Goal: Task Accomplishment & Management: Complete application form

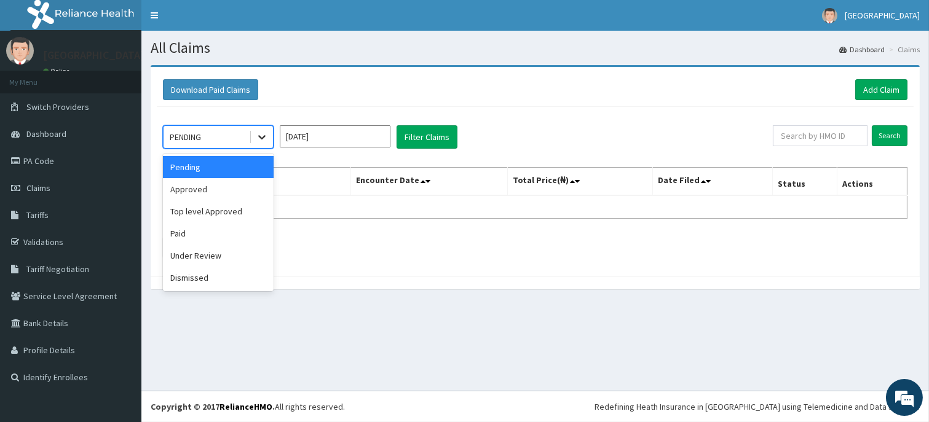
click at [267, 143] on icon at bounding box center [262, 137] width 12 height 12
click at [207, 258] on div "Under Review" at bounding box center [218, 256] width 111 height 22
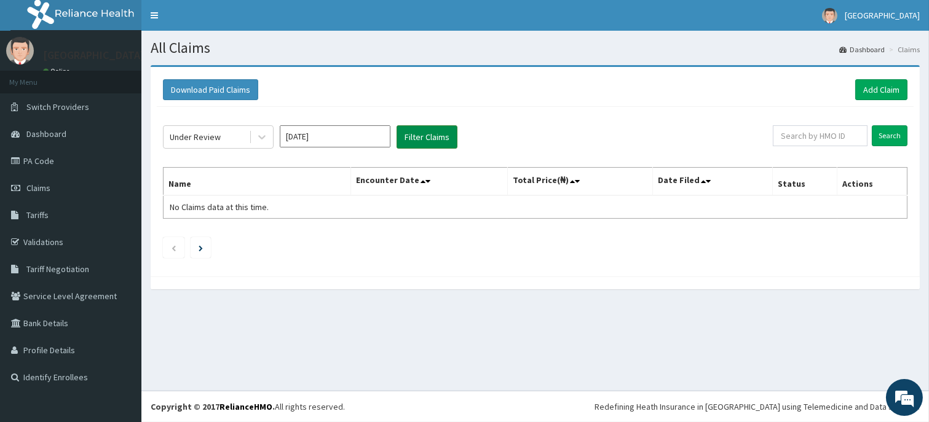
click at [433, 140] on button "Filter Claims" at bounding box center [426, 136] width 61 height 23
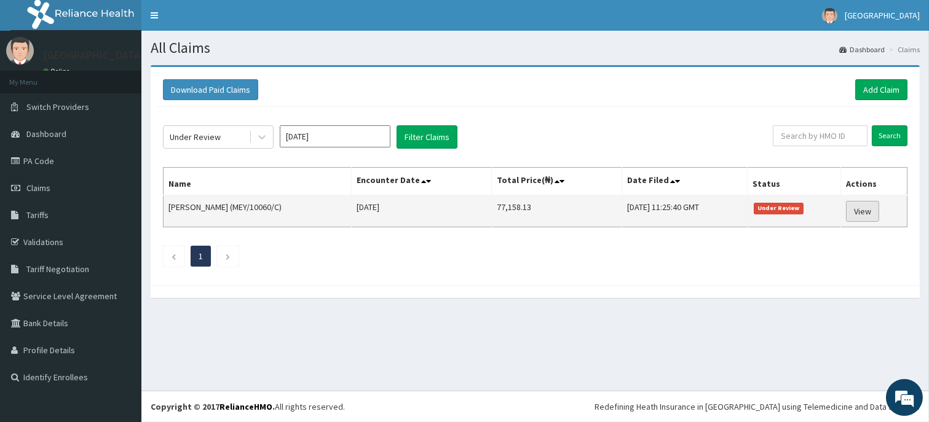
click at [860, 205] on link "View" at bounding box center [862, 211] width 33 height 21
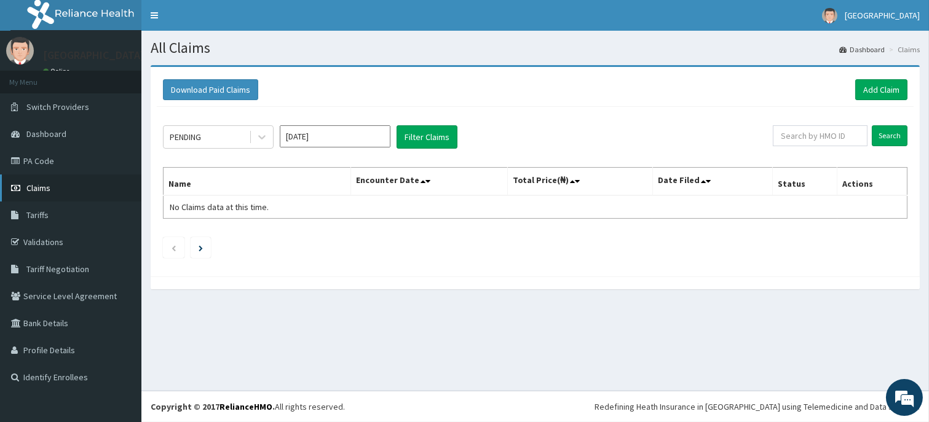
click at [49, 183] on span "Claims" at bounding box center [38, 188] width 24 height 11
click at [256, 133] on icon at bounding box center [262, 137] width 12 height 12
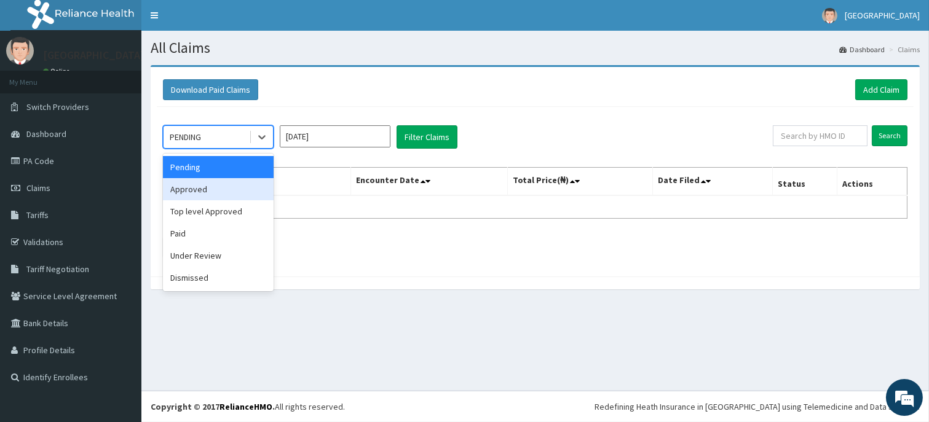
click at [218, 187] on div "Approved" at bounding box center [218, 189] width 111 height 22
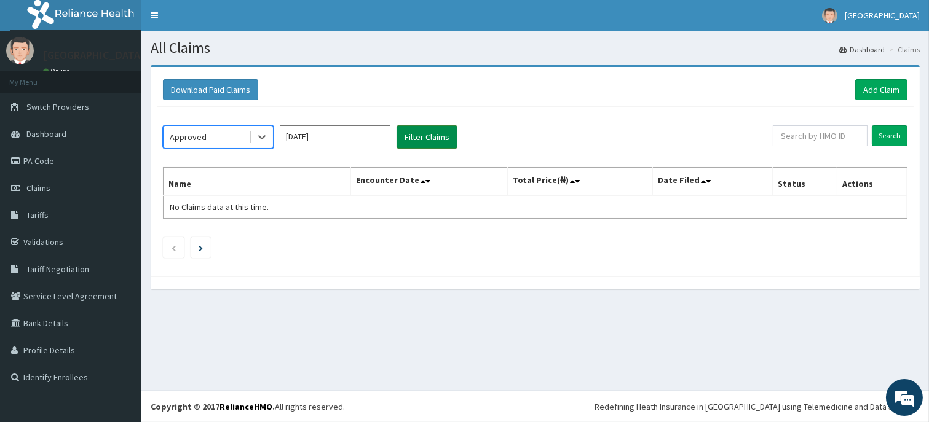
click at [425, 136] on button "Filter Claims" at bounding box center [426, 136] width 61 height 23
click at [258, 141] on icon at bounding box center [262, 137] width 12 height 12
click at [232, 134] on div "Approved" at bounding box center [205, 137] width 85 height 20
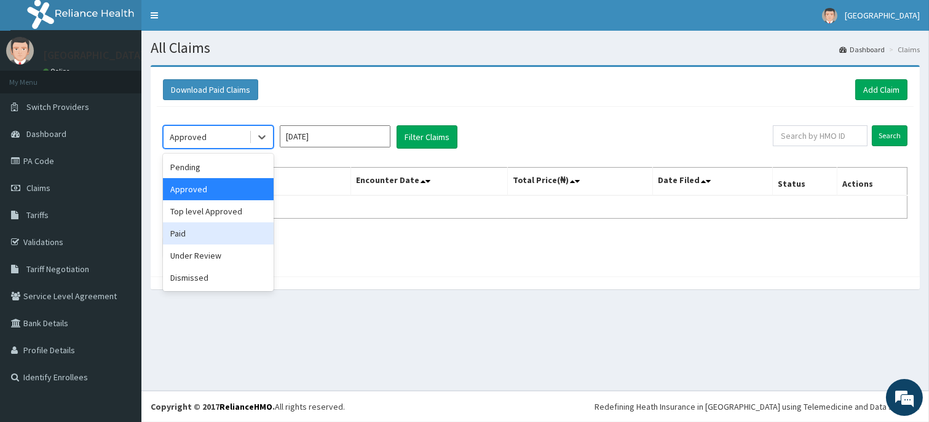
click at [200, 232] on div "Paid" at bounding box center [218, 233] width 111 height 22
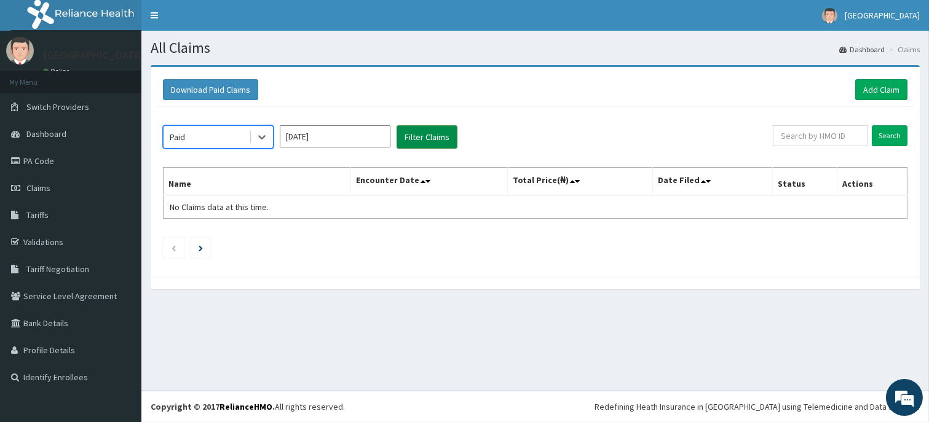
click at [437, 144] on button "Filter Claims" at bounding box center [426, 136] width 61 height 23
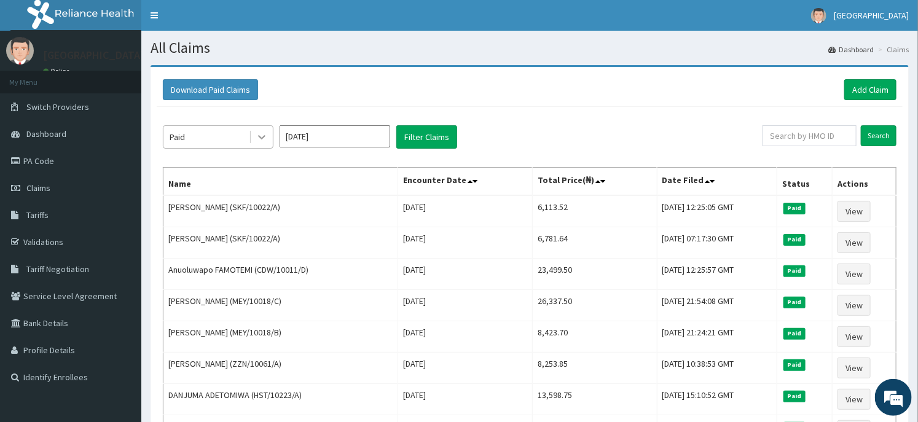
click at [253, 144] on div at bounding box center [262, 137] width 22 height 22
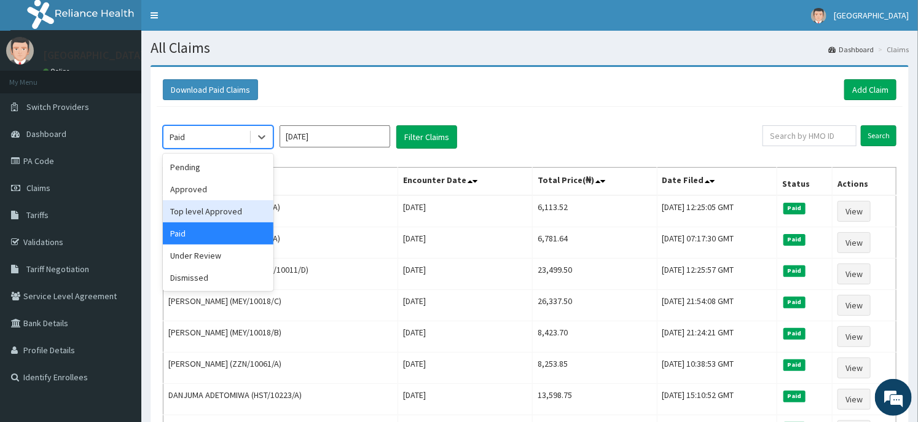
click at [222, 204] on div "Top level Approved" at bounding box center [218, 211] width 111 height 22
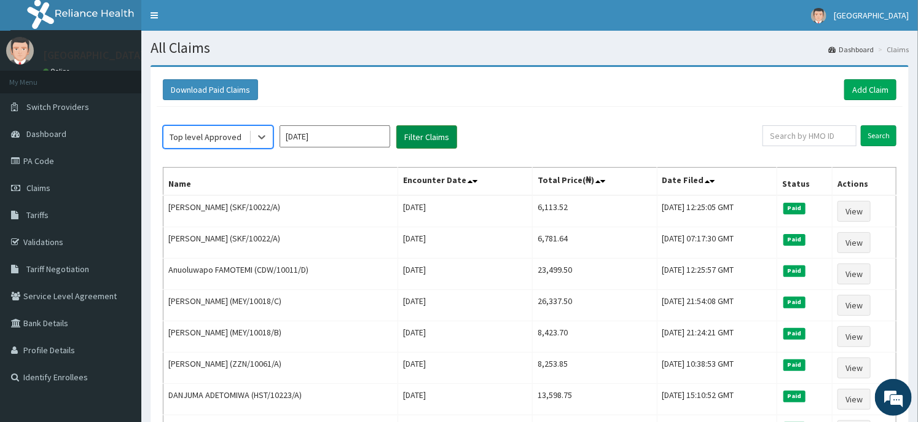
click at [426, 145] on button "Filter Claims" at bounding box center [426, 136] width 61 height 23
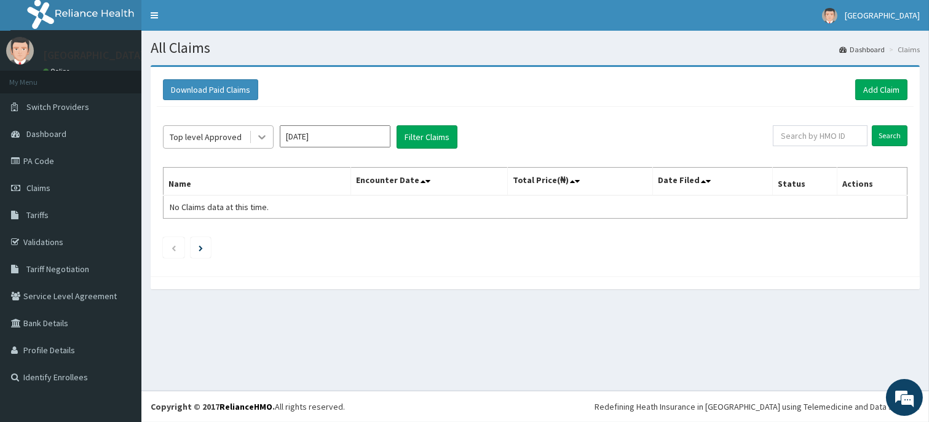
click at [264, 139] on icon at bounding box center [262, 137] width 12 height 12
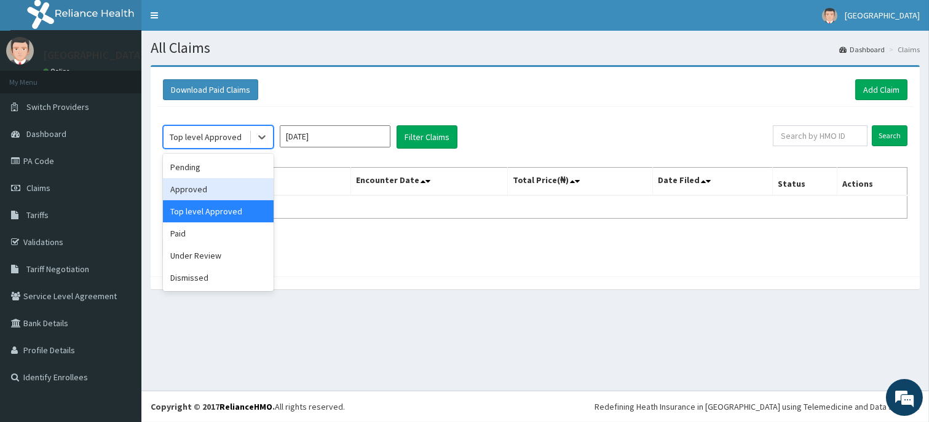
click at [226, 186] on div "Approved" at bounding box center [218, 189] width 111 height 22
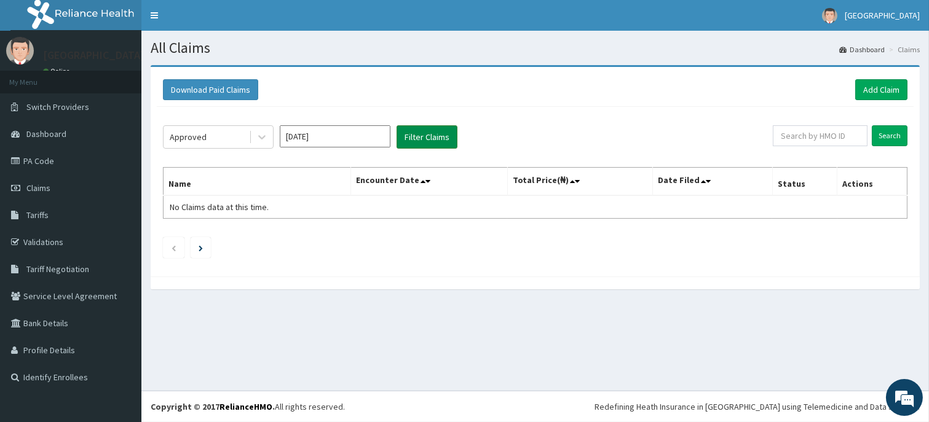
click at [415, 138] on button "Filter Claims" at bounding box center [426, 136] width 61 height 23
click at [876, 89] on link "Add Claim" at bounding box center [881, 89] width 52 height 21
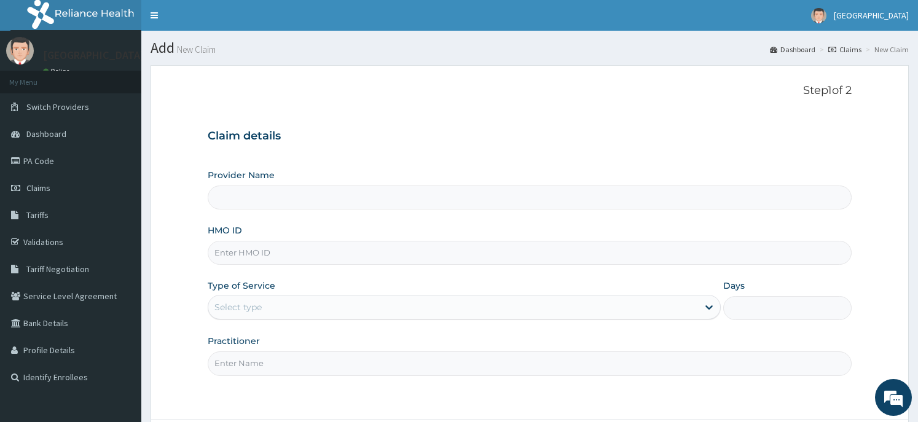
type input "Dunia hospital"
click at [287, 248] on input "HMO ID" at bounding box center [529, 253] width 643 height 24
paste input "BWI/10114/B"
type input "BWI/10114/B"
click at [252, 309] on div "Select type" at bounding box center [237, 307] width 47 height 12
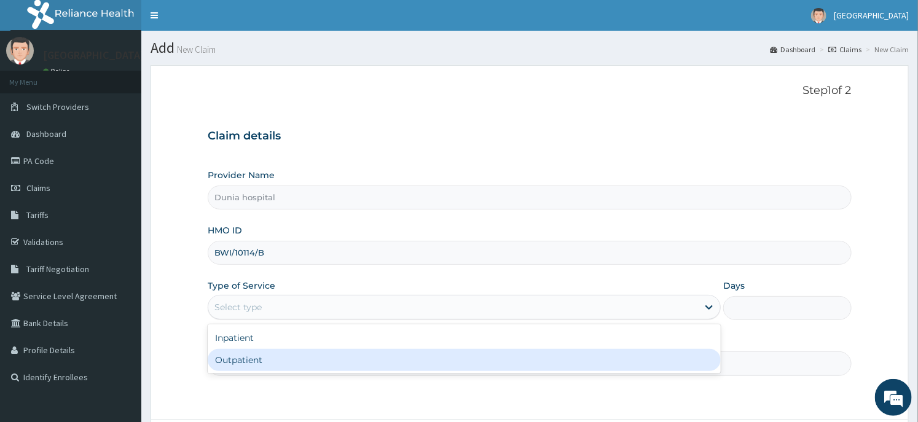
click at [246, 359] on div "Outpatient" at bounding box center [464, 360] width 513 height 22
type input "1"
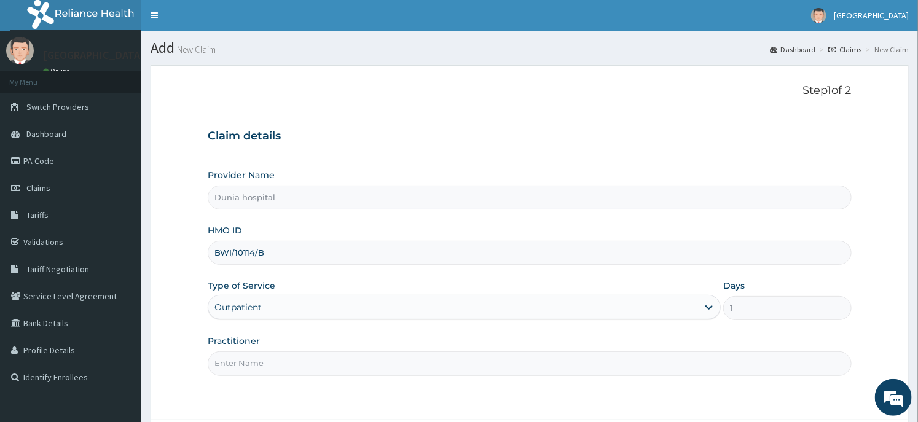
click at [248, 358] on input "Practitioner" at bounding box center [529, 364] width 643 height 24
type input "Dr Daodu"
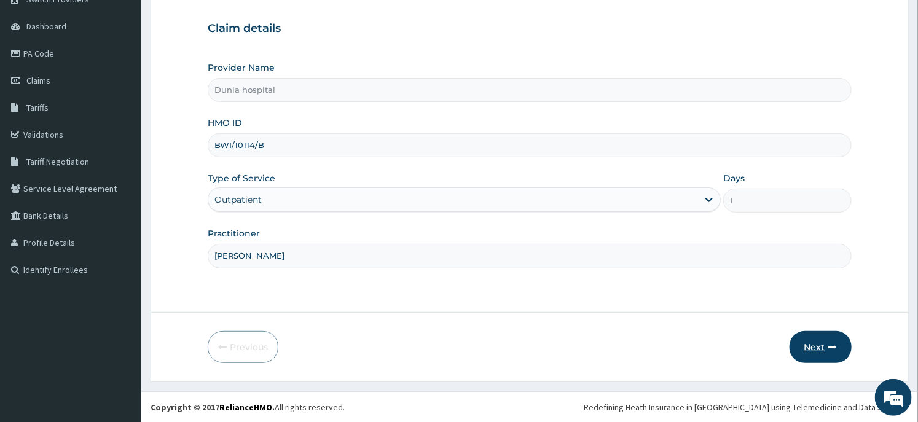
click at [814, 345] on button "Next" at bounding box center [821, 347] width 62 height 32
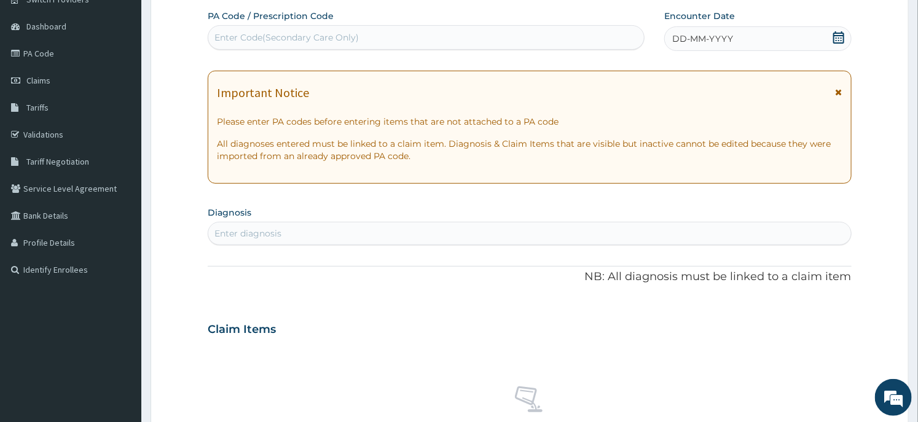
click at [836, 39] on icon at bounding box center [838, 37] width 11 height 12
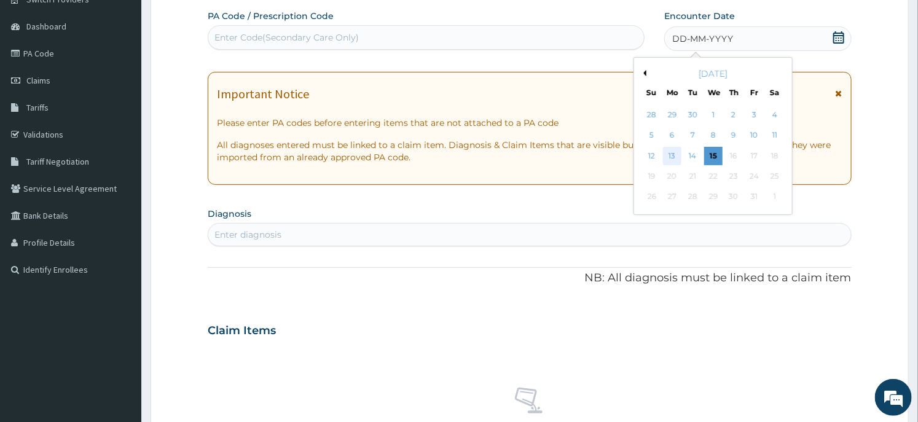
click at [668, 151] on div "13" at bounding box center [672, 156] width 18 height 18
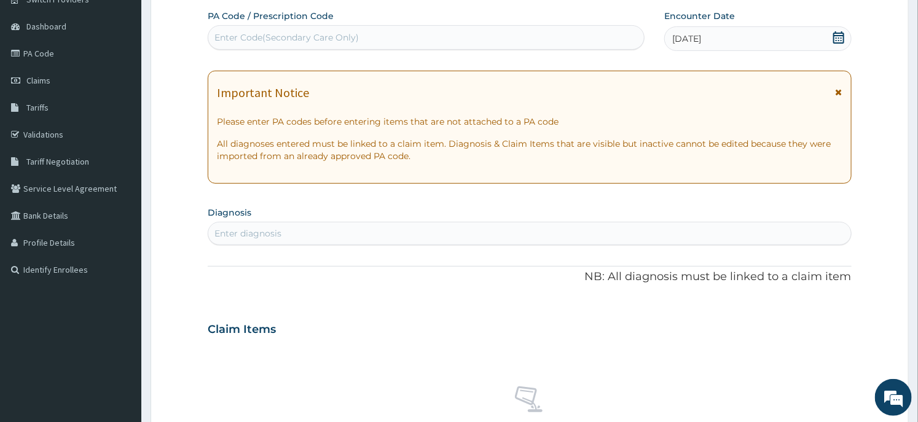
click at [288, 232] on div "Enter diagnosis" at bounding box center [529, 234] width 642 height 20
type input "rhiniti"
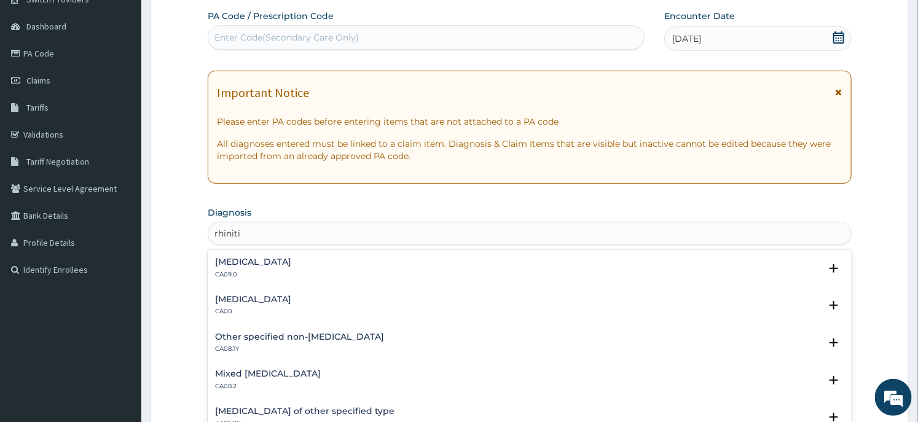
click at [265, 271] on p "CA09.0" at bounding box center [253, 274] width 76 height 9
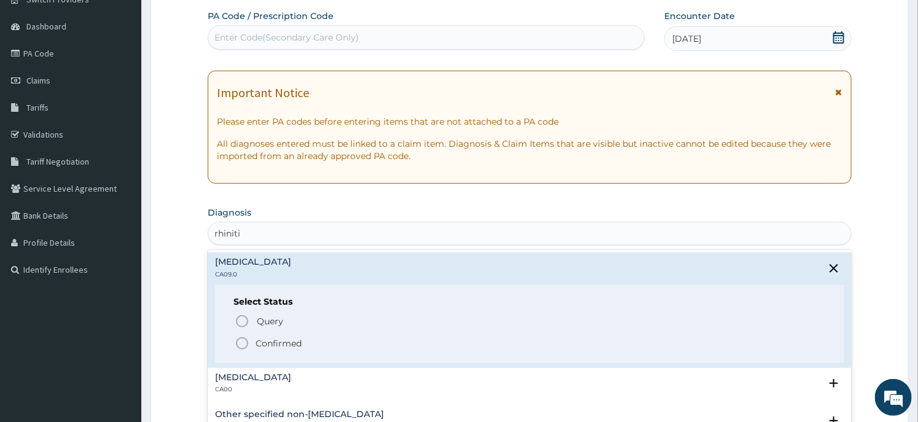
click at [261, 343] on p "Confirmed" at bounding box center [279, 343] width 46 height 12
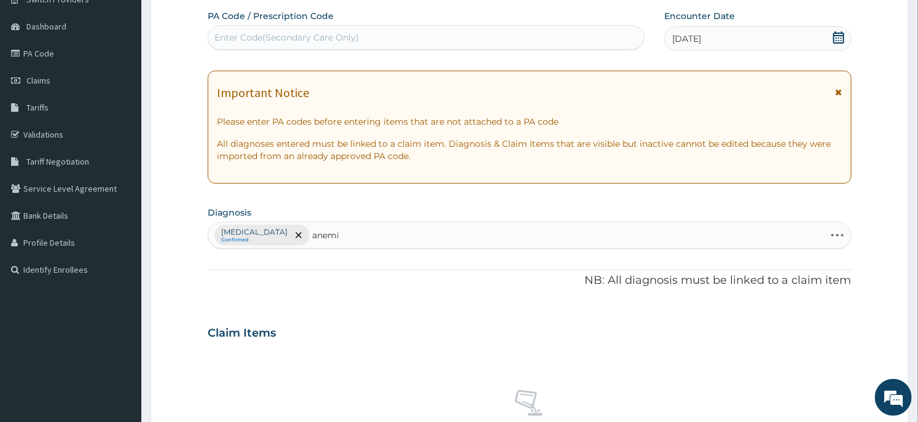
type input "anemia"
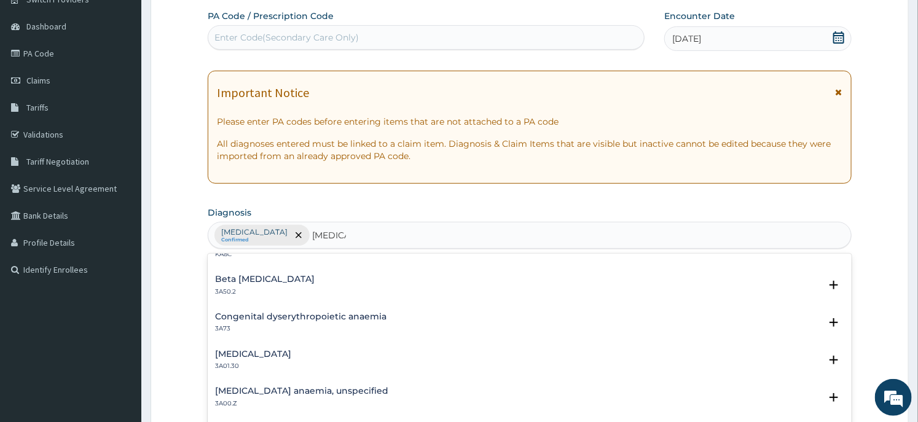
scroll to position [615, 0]
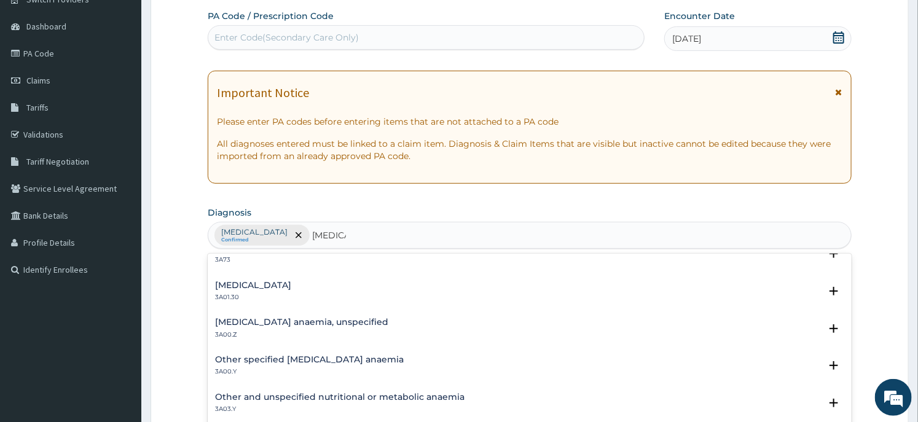
click at [326, 320] on h4 "Iron deficiency anaemia, unspecified" at bounding box center [301, 322] width 173 height 9
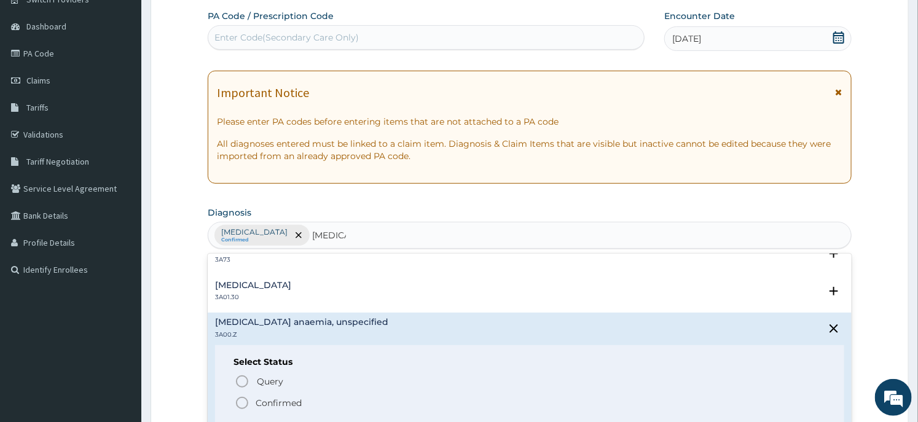
click at [285, 403] on p "Confirmed" at bounding box center [279, 403] width 46 height 12
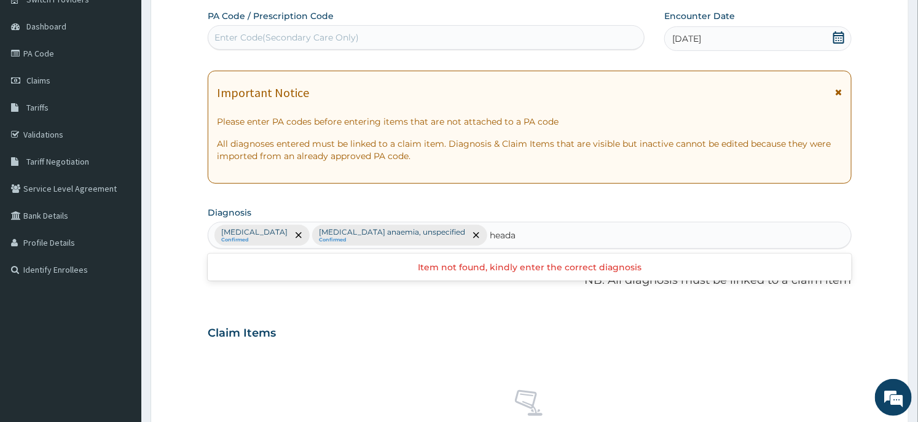
type input "head"
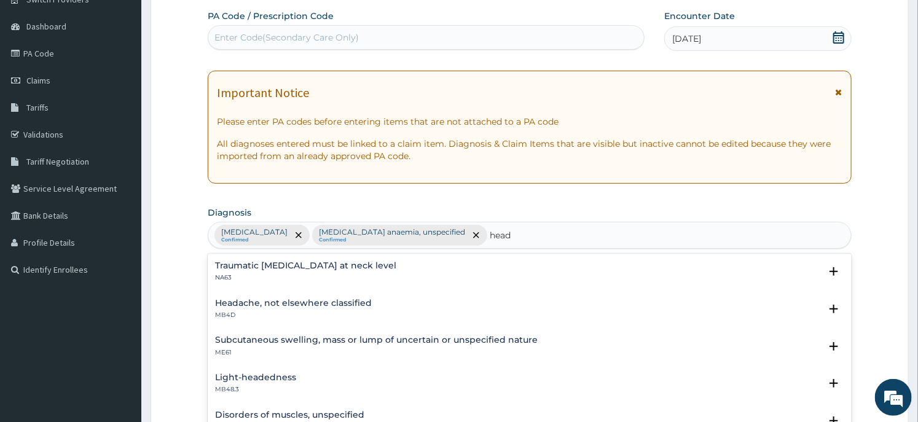
click at [259, 307] on h4 "Headache, not elsewhere classified" at bounding box center [293, 303] width 157 height 9
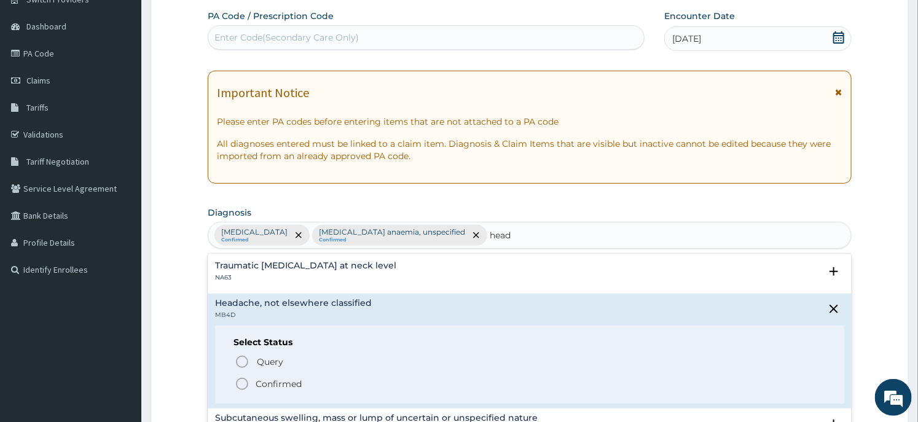
click at [267, 378] on p "Confirmed" at bounding box center [279, 384] width 46 height 12
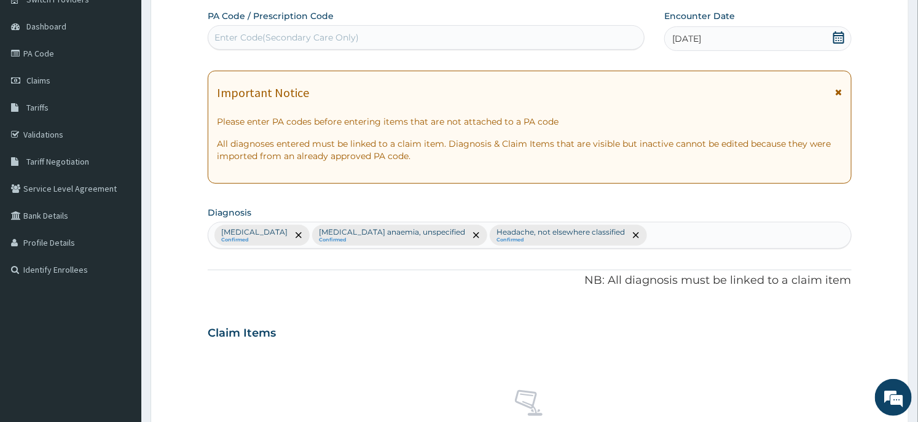
scroll to position [381, 0]
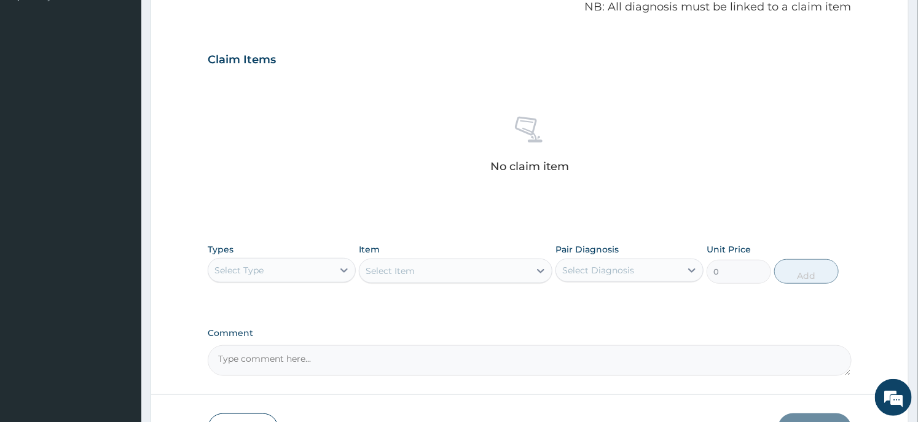
click at [332, 277] on div "Select Type" at bounding box center [270, 271] width 125 height 20
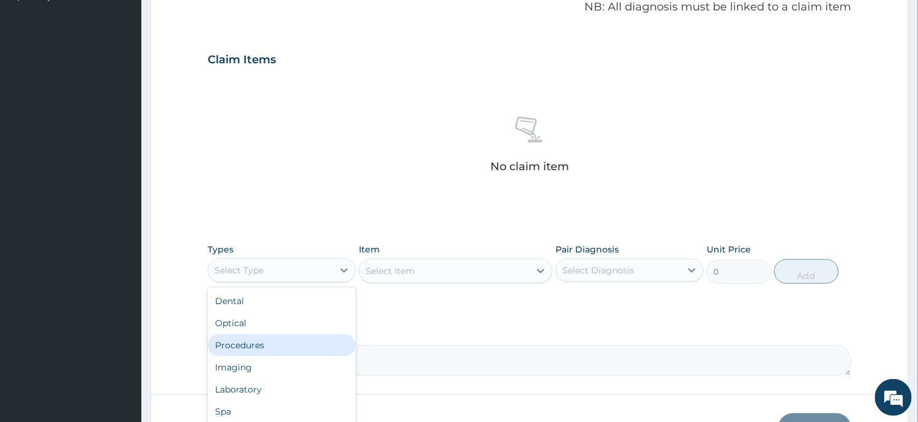
click at [287, 339] on div "Procedures" at bounding box center [282, 345] width 148 height 22
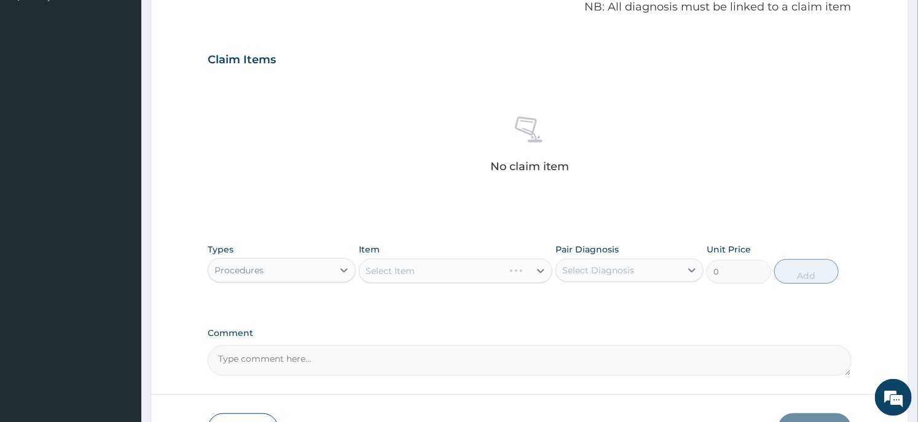
scroll to position [463, 0]
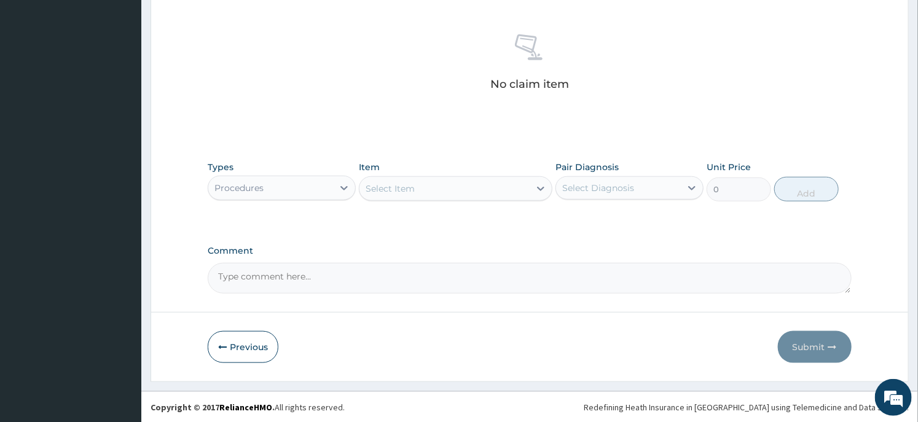
click at [501, 182] on div "Select Item" at bounding box center [445, 189] width 170 height 20
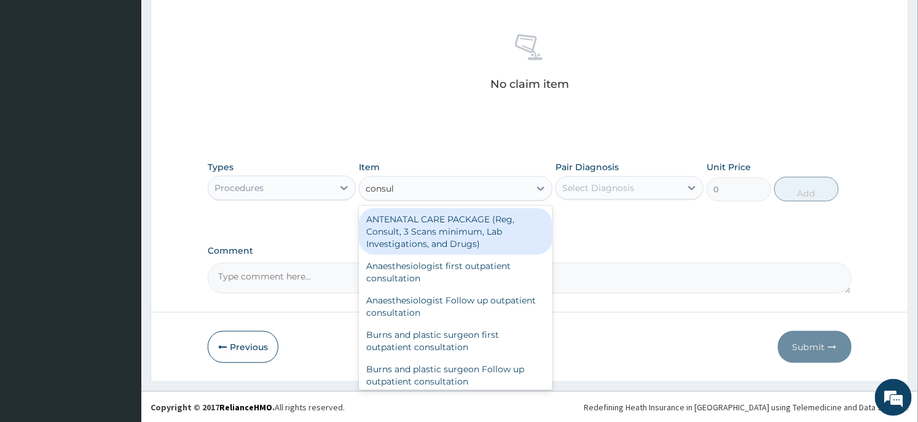
type input "consult"
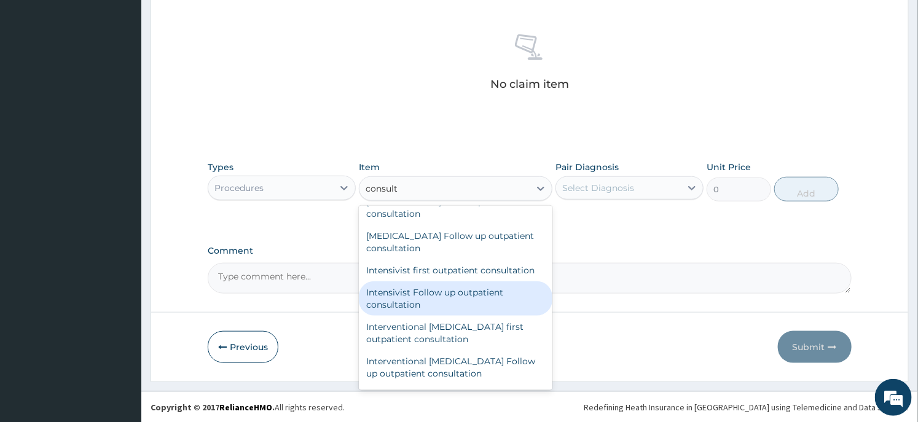
scroll to position [683, 0]
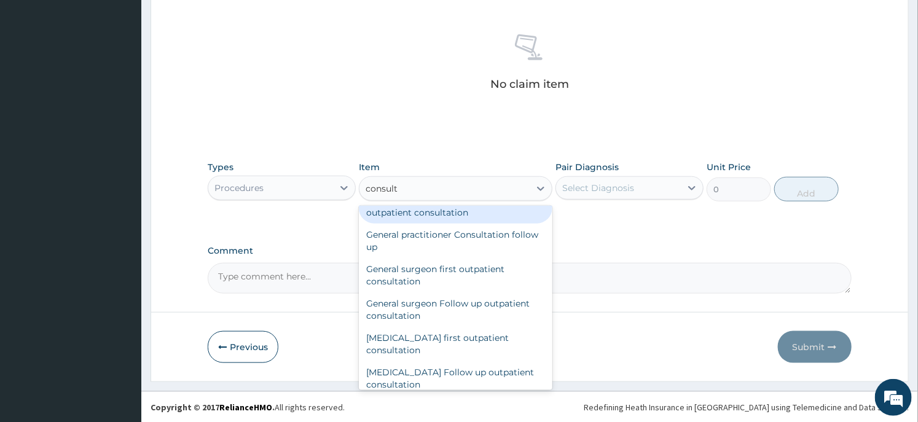
click at [490, 215] on div "General practitioner Consultation first outpatient consultation" at bounding box center [455, 206] width 193 height 34
type input "3547.5"
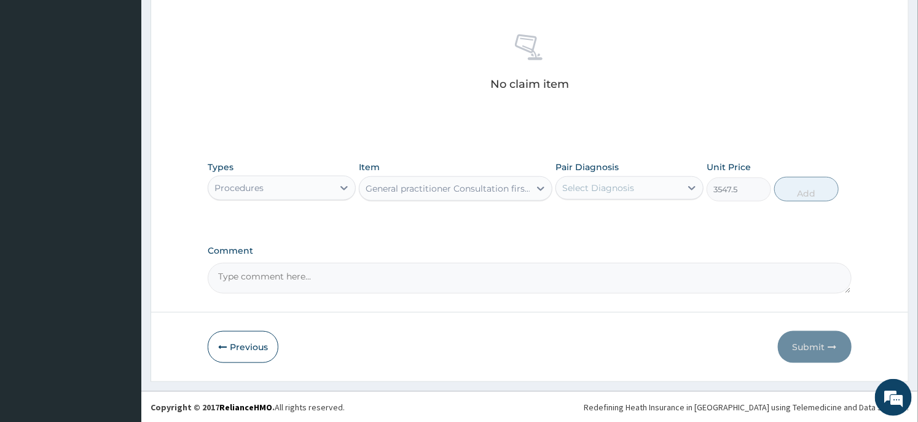
click at [656, 181] on div "Select Diagnosis" at bounding box center [618, 188] width 125 height 20
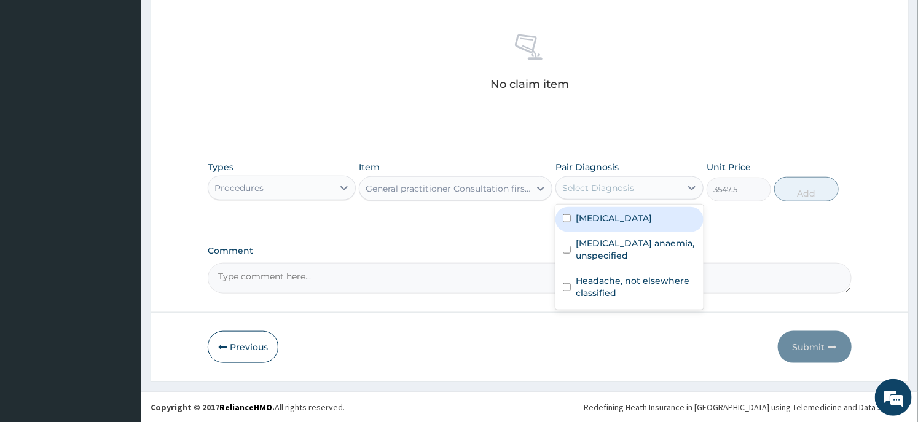
click at [601, 213] on label "Chronic rhinitis" at bounding box center [614, 218] width 76 height 12
checkbox input "true"
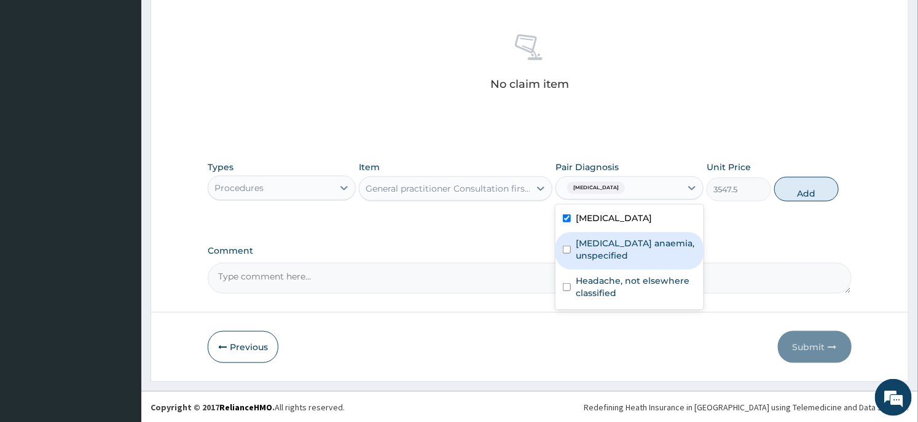
click at [592, 247] on label "Iron deficiency anaemia, unspecified" at bounding box center [636, 249] width 120 height 25
checkbox input "true"
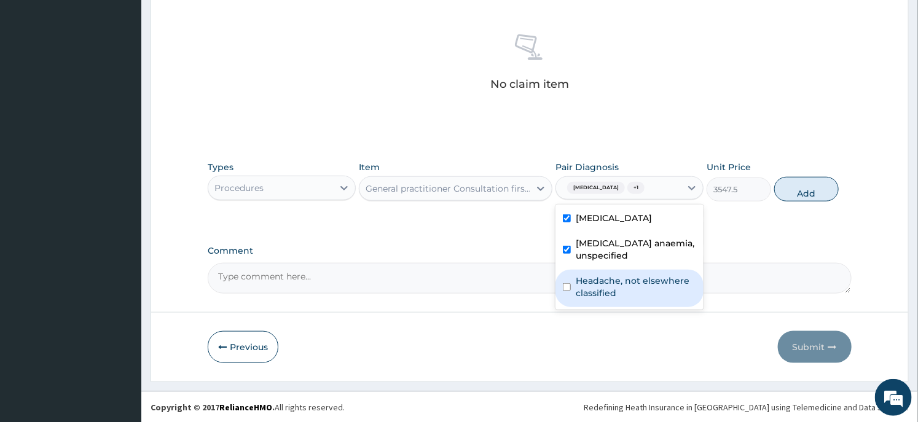
click at [589, 284] on label "Headache, not elsewhere classified" at bounding box center [636, 287] width 120 height 25
checkbox input "true"
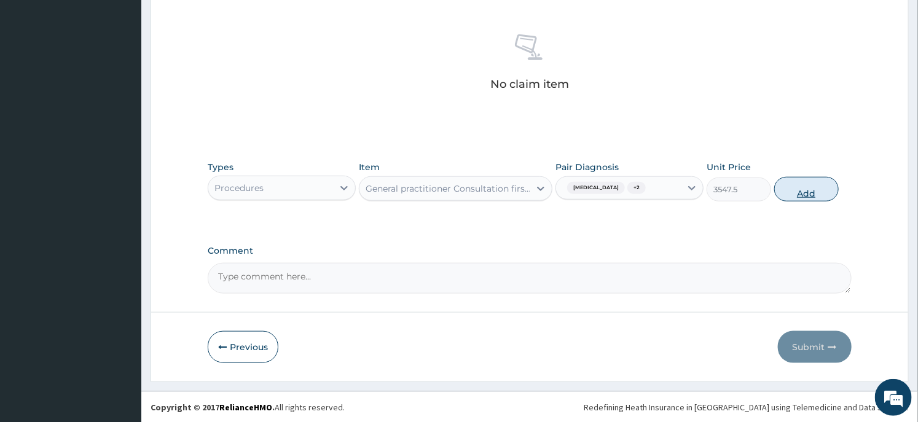
click at [819, 181] on button "Add" at bounding box center [806, 189] width 65 height 25
type input "0"
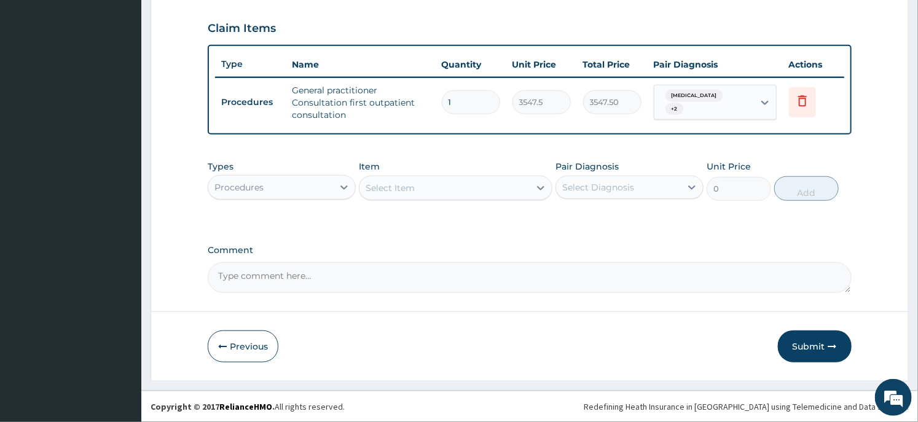
scroll to position [410, 0]
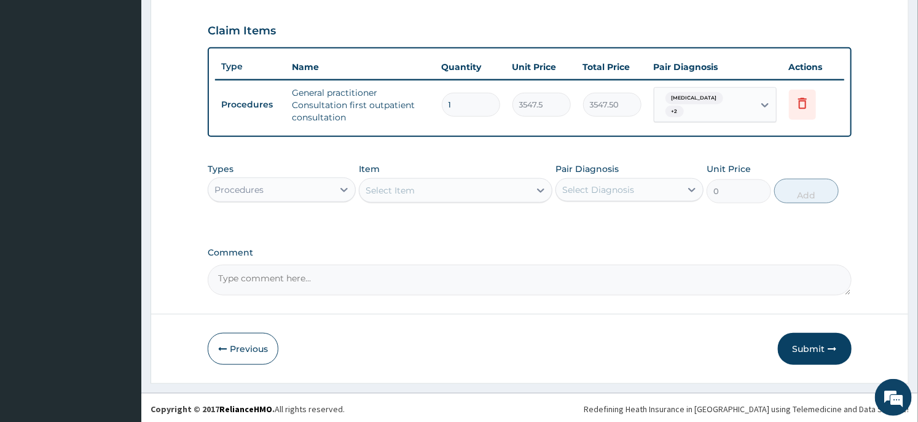
click at [330, 192] on div "Procedures" at bounding box center [270, 190] width 125 height 20
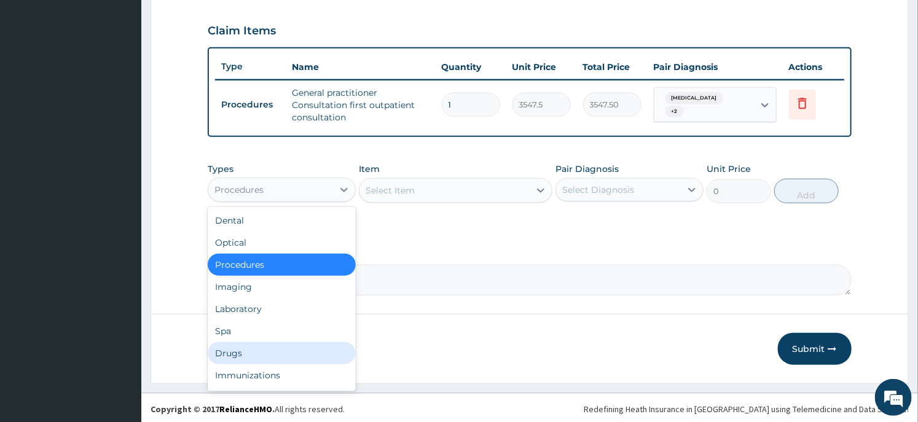
click at [289, 353] on div "Drugs" at bounding box center [282, 353] width 148 height 22
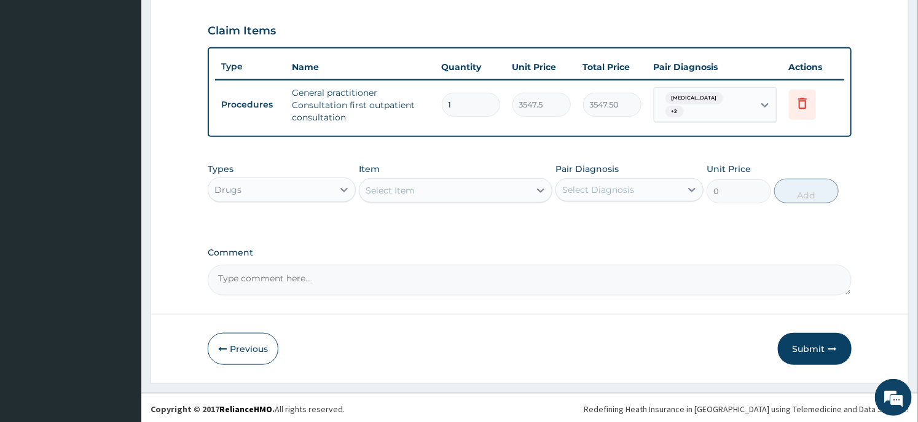
click at [457, 189] on div "Select Item" at bounding box center [445, 191] width 170 height 20
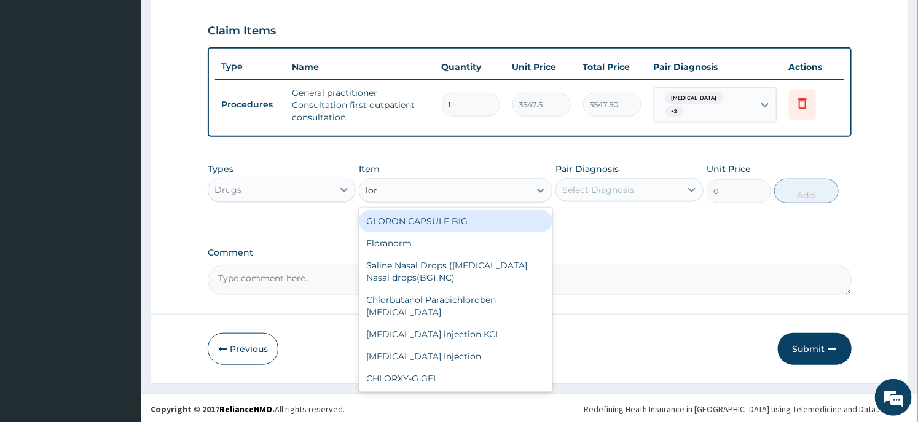
type input "lora"
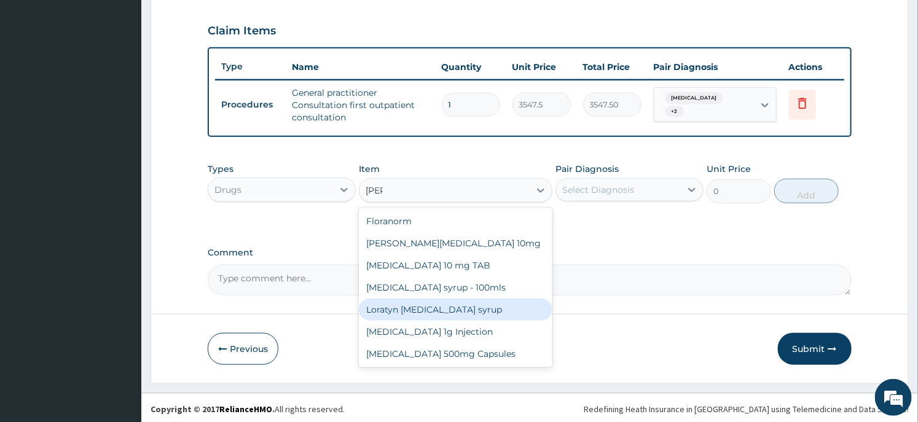
click at [439, 304] on div "Loratyn Loratadine syrup" at bounding box center [455, 310] width 193 height 22
type input "1182.5"
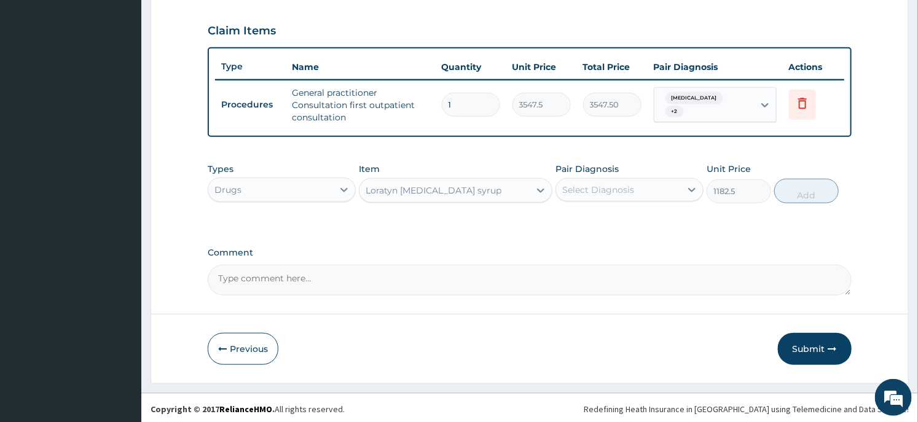
click at [624, 191] on div "Select Diagnosis" at bounding box center [598, 190] width 72 height 12
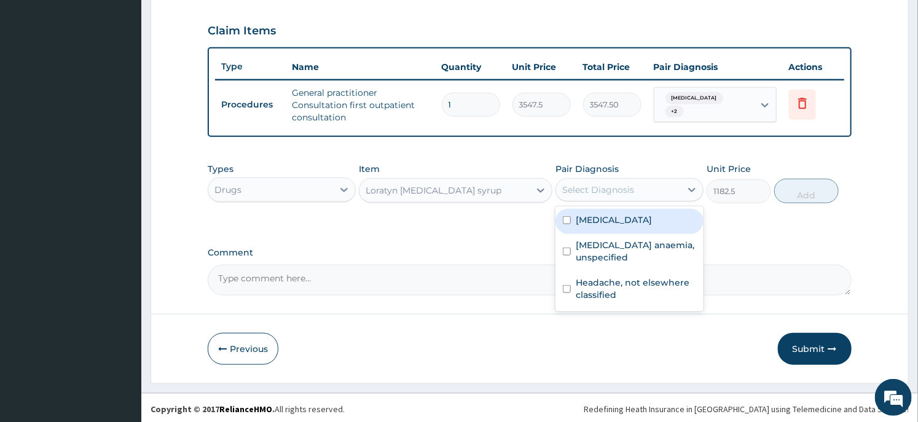
click at [619, 226] on div "Chronic rhinitis" at bounding box center [630, 221] width 148 height 25
checkbox input "true"
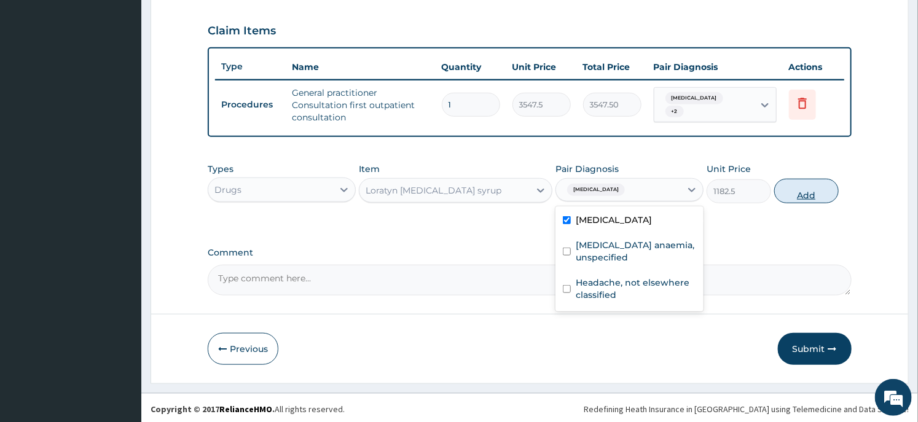
click at [817, 197] on button "Add" at bounding box center [806, 191] width 65 height 25
type input "0"
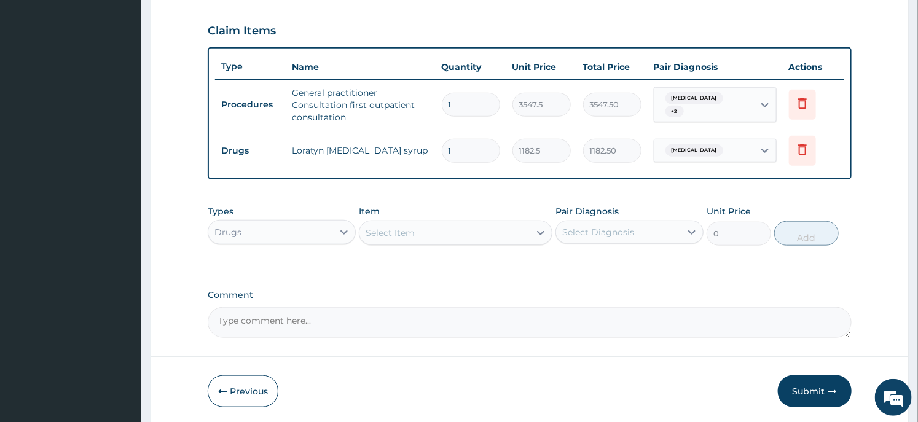
click at [435, 235] on div "Select Item" at bounding box center [445, 233] width 170 height 20
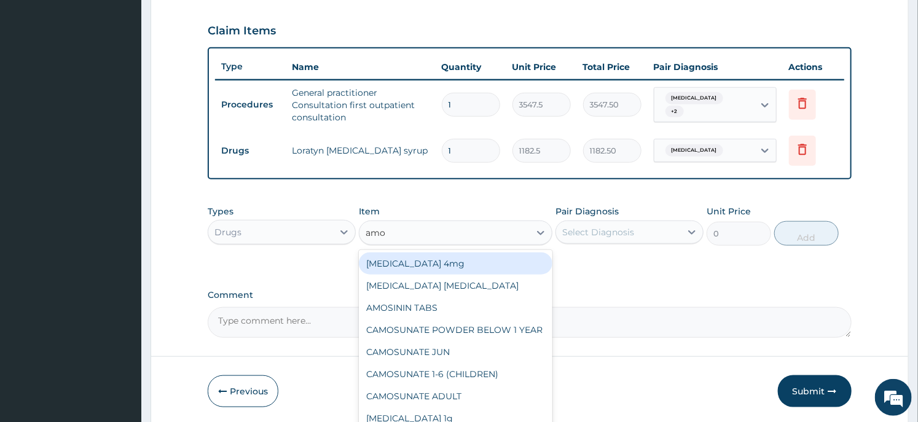
type input "amox"
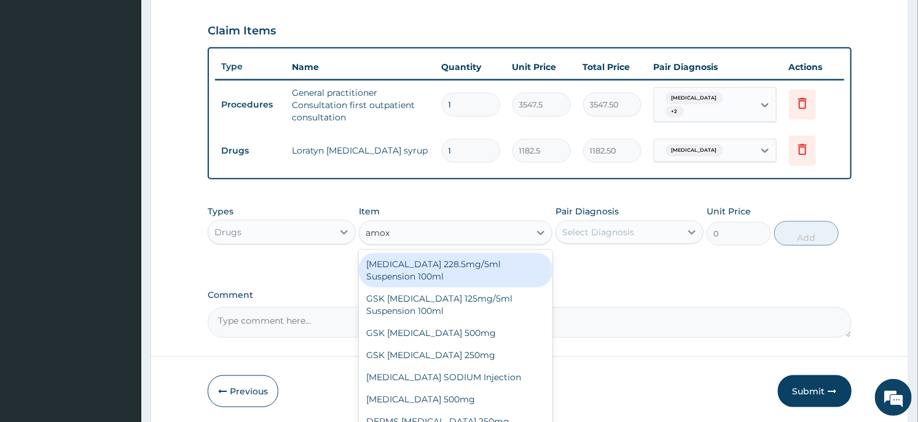
scroll to position [453, 0]
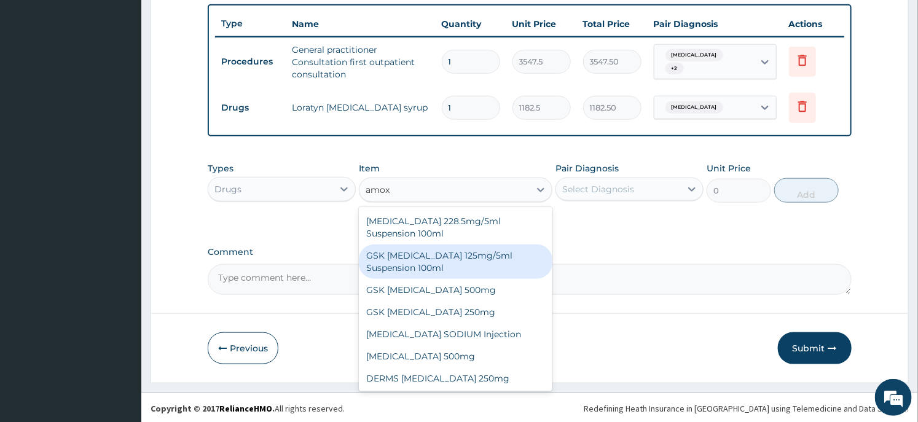
click at [440, 247] on div "GSK AMOXIL 125mg/5ml Suspension 100ml" at bounding box center [455, 262] width 193 height 34
type input "8868.75"
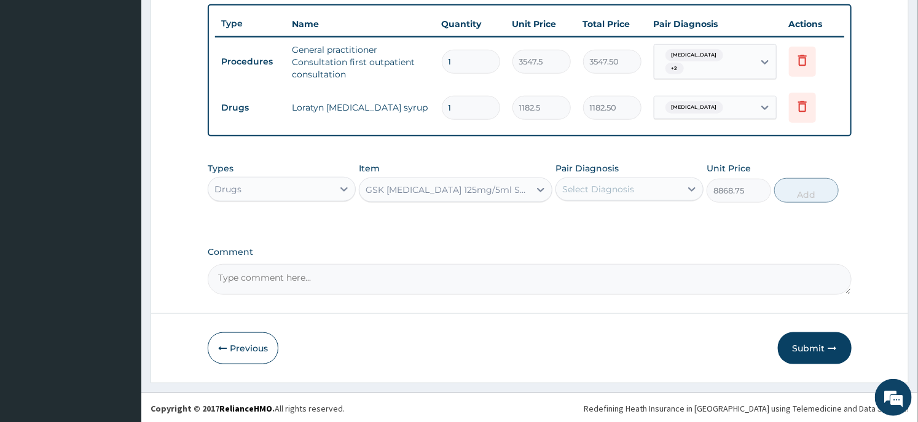
click at [607, 187] on div "Select Diagnosis" at bounding box center [598, 189] width 72 height 12
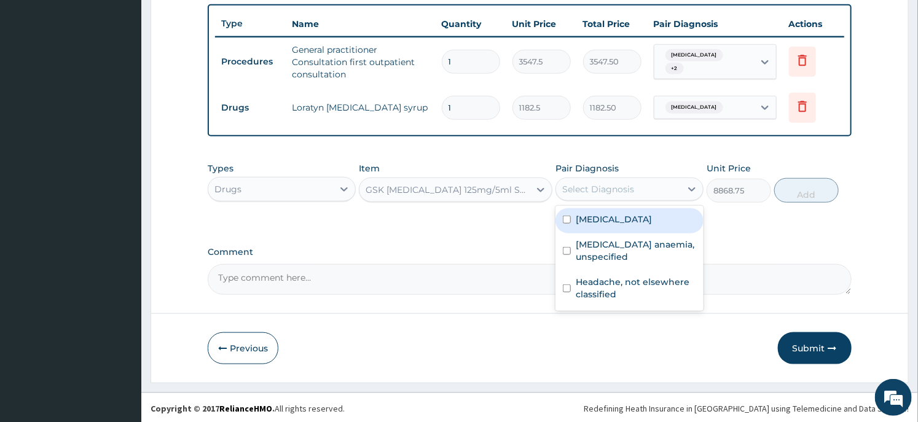
click at [599, 221] on label "Chronic rhinitis" at bounding box center [614, 219] width 76 height 12
checkbox input "true"
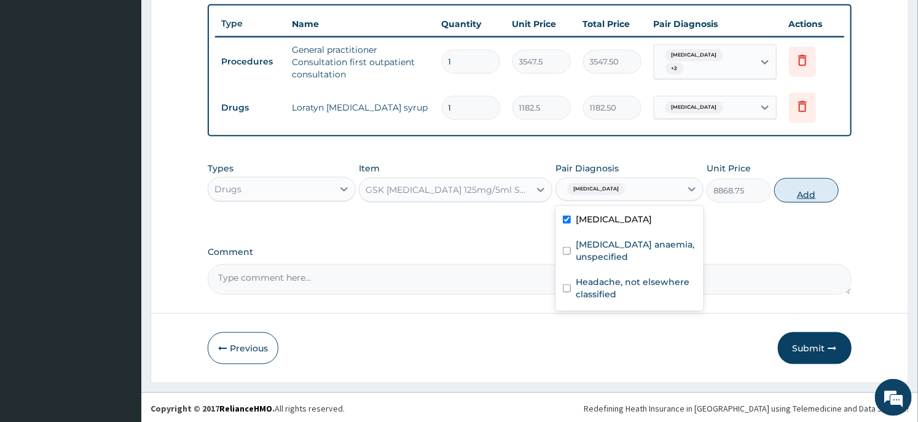
click at [815, 189] on button "Add" at bounding box center [806, 190] width 65 height 25
type input "0"
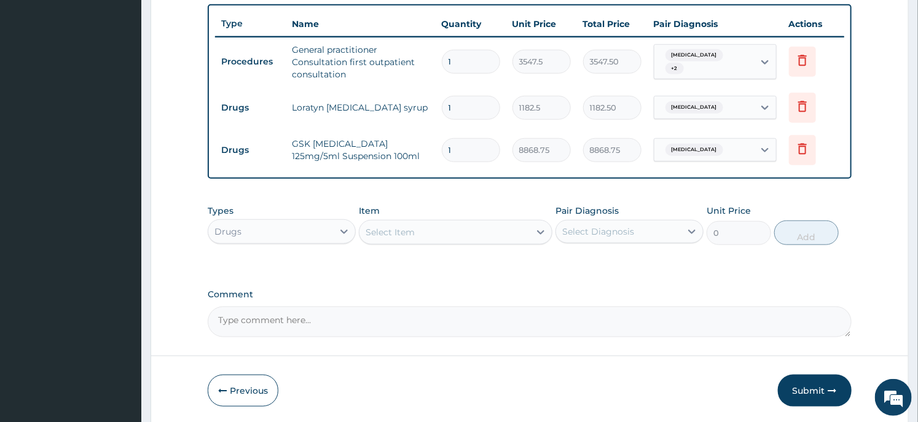
click at [435, 237] on div "Select Item" at bounding box center [445, 232] width 170 height 20
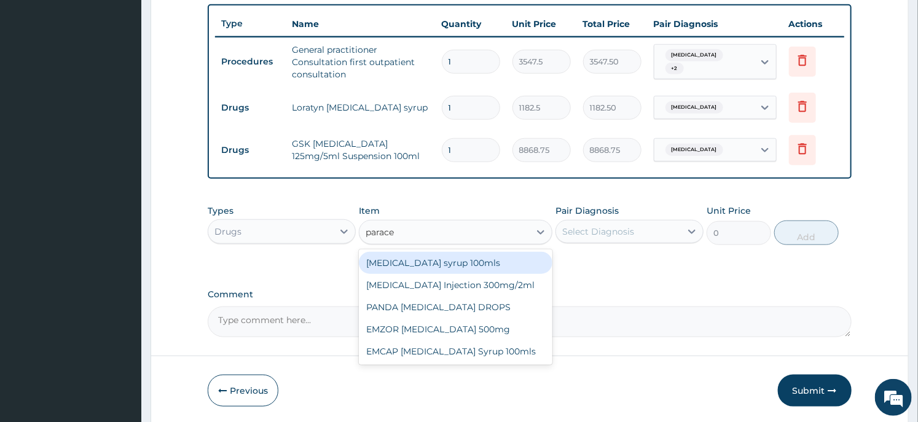
type input "parace"
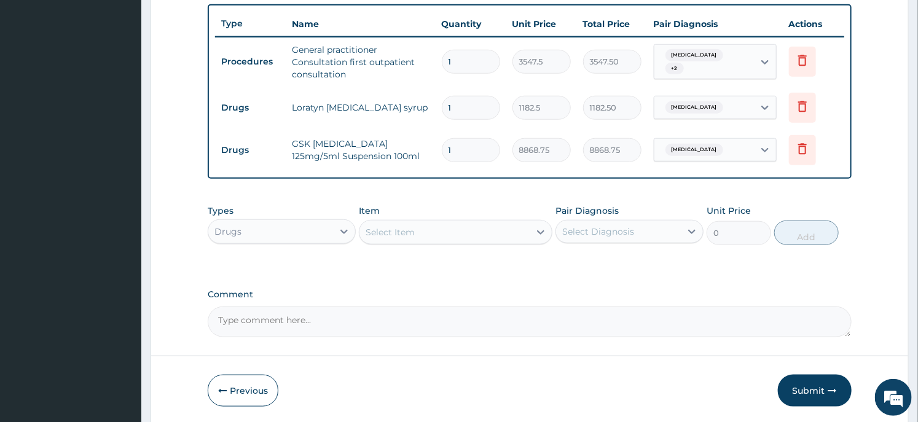
click at [424, 236] on div "Select Item" at bounding box center [445, 232] width 170 height 20
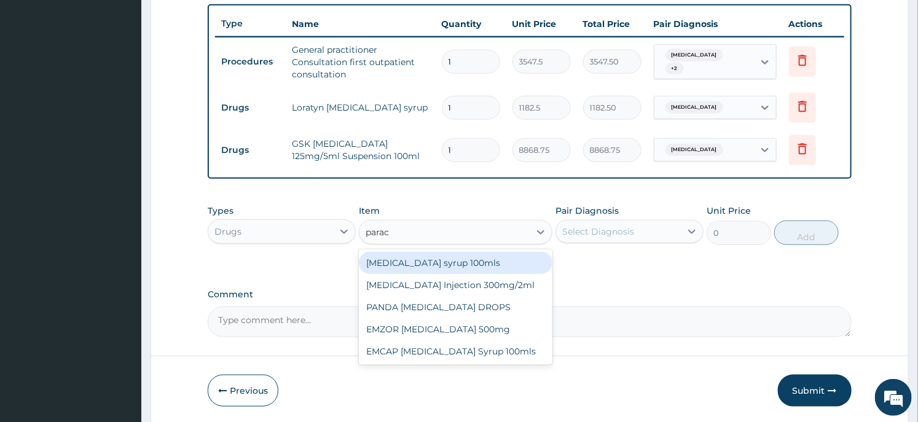
type input "parace"
click at [461, 258] on div "Paracetamol syrup 100mls" at bounding box center [455, 263] width 193 height 22
type input "709.5"
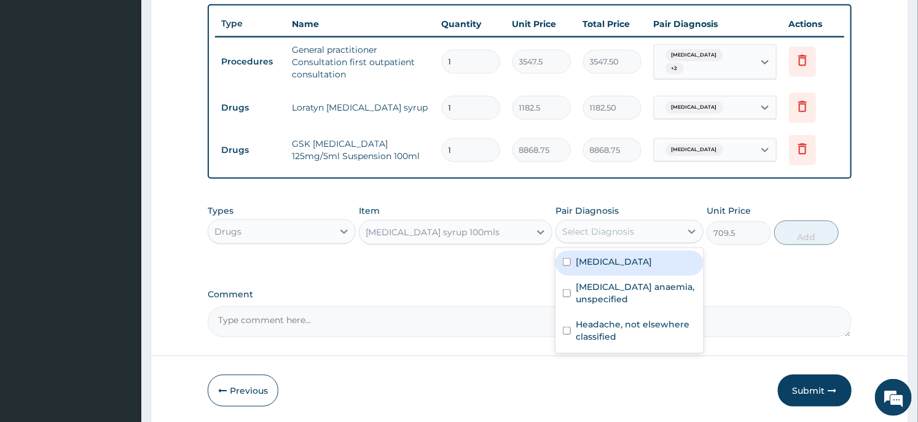
click at [605, 232] on div "Select Diagnosis" at bounding box center [598, 232] width 72 height 12
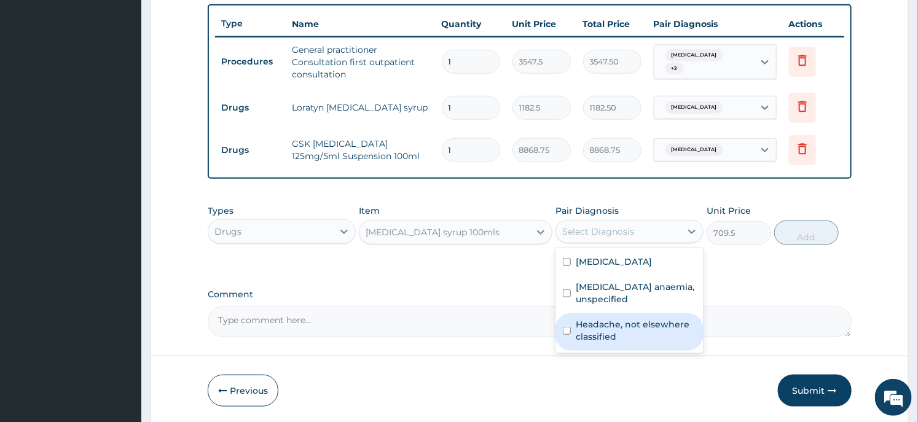
click at [605, 328] on label "Headache, not elsewhere classified" at bounding box center [636, 330] width 120 height 25
checkbox input "true"
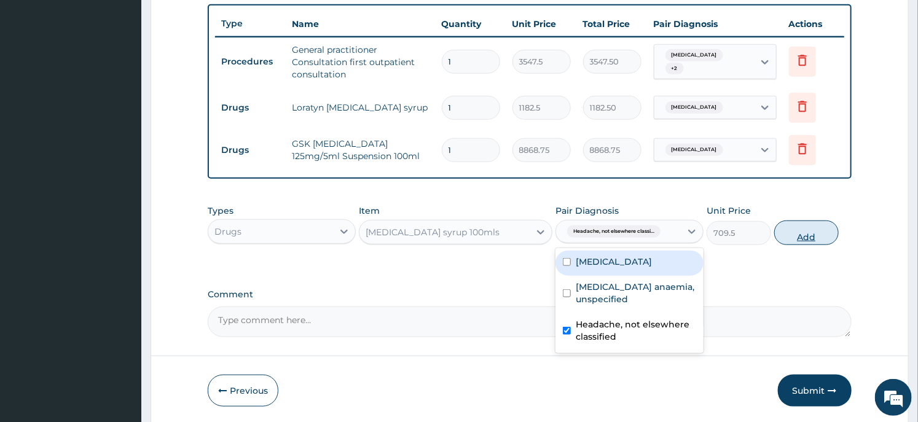
click at [795, 238] on button "Add" at bounding box center [806, 233] width 65 height 25
type input "0"
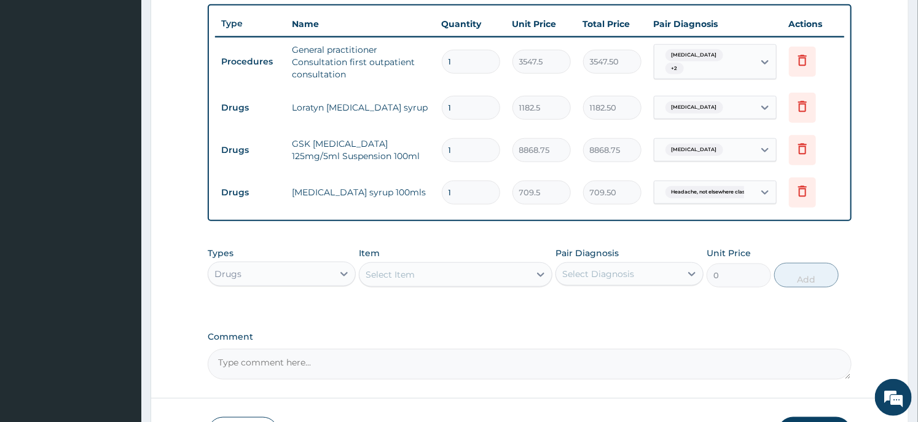
scroll to position [538, 0]
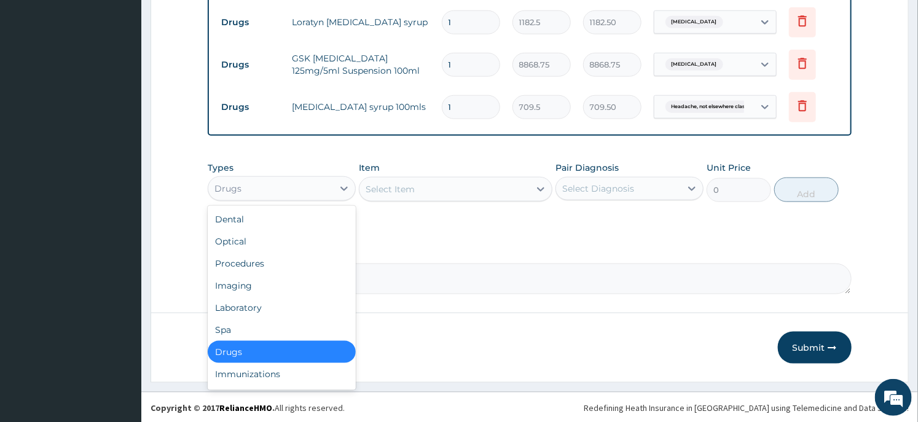
click at [321, 183] on div "Drugs" at bounding box center [270, 189] width 125 height 20
click at [259, 309] on div "Laboratory" at bounding box center [282, 308] width 148 height 22
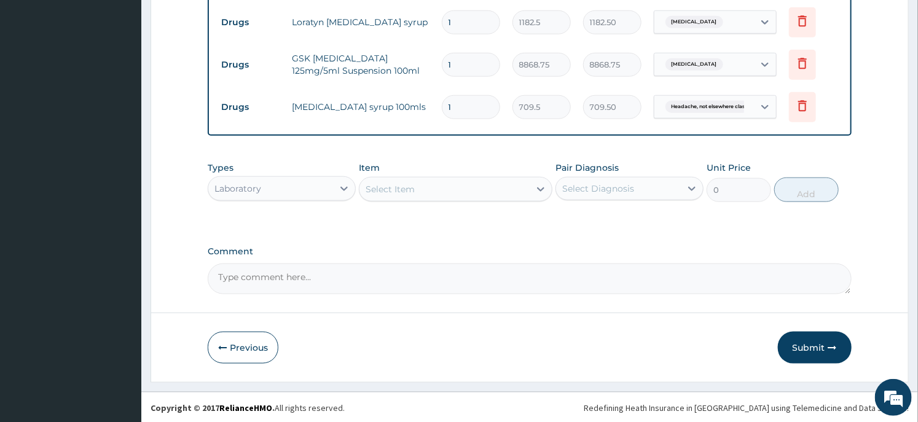
click at [438, 189] on div "Select Item" at bounding box center [445, 189] width 170 height 20
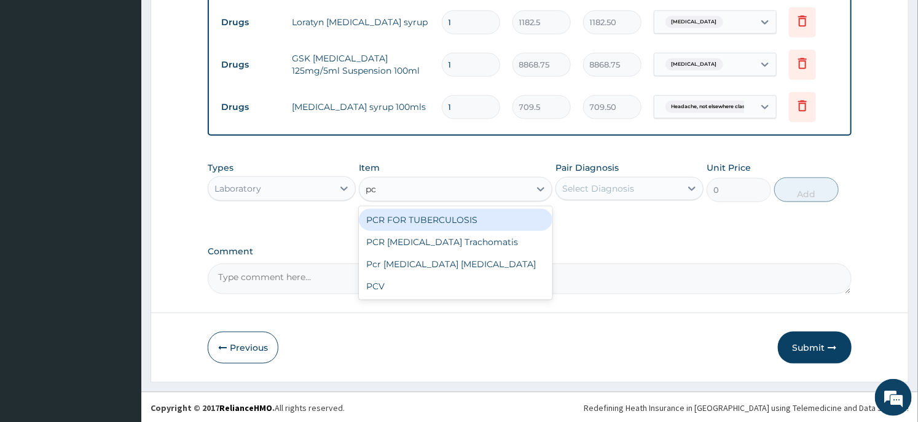
type input "pcv"
click at [470, 228] on div "PCV" at bounding box center [455, 220] width 193 height 22
type input "2150"
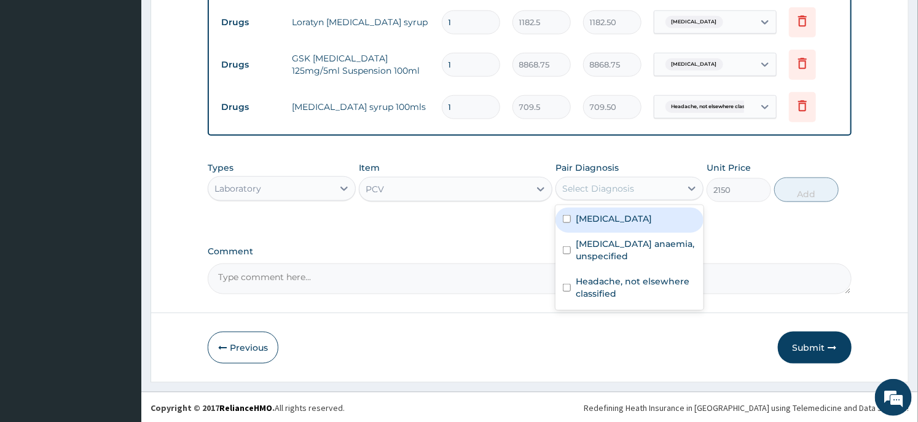
click at [618, 195] on div "Select Diagnosis" at bounding box center [618, 189] width 125 height 20
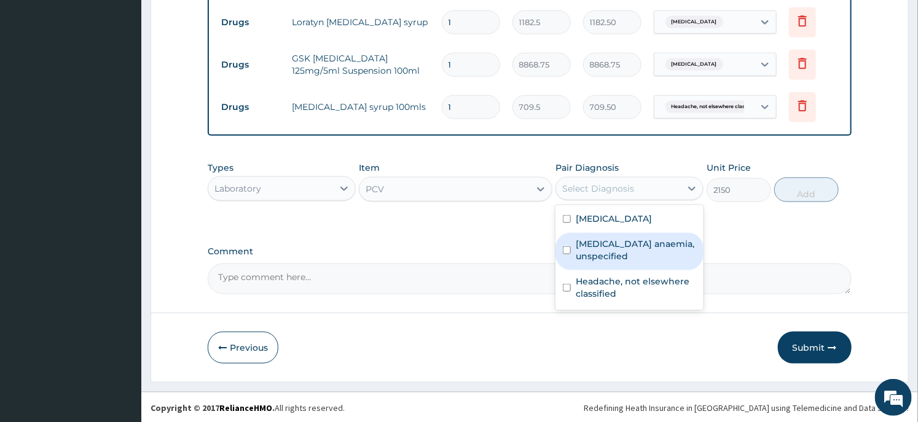
click at [618, 253] on label "Iron deficiency anaemia, unspecified" at bounding box center [636, 250] width 120 height 25
checkbox input "true"
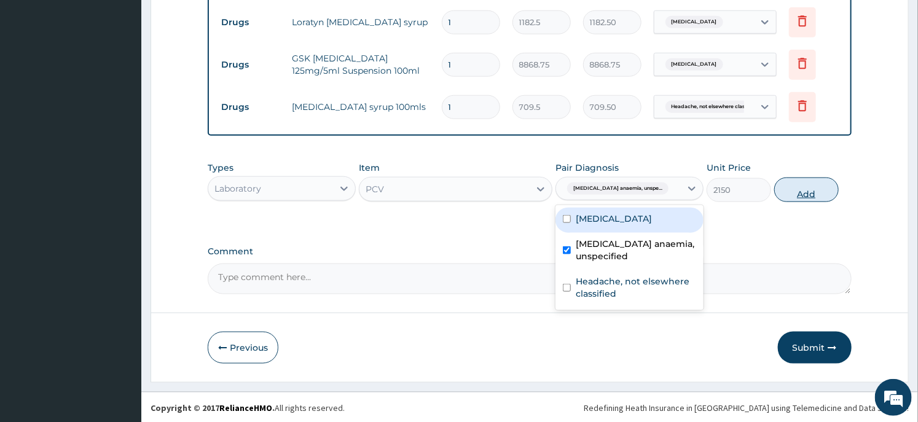
click at [809, 189] on button "Add" at bounding box center [806, 190] width 65 height 25
type input "0"
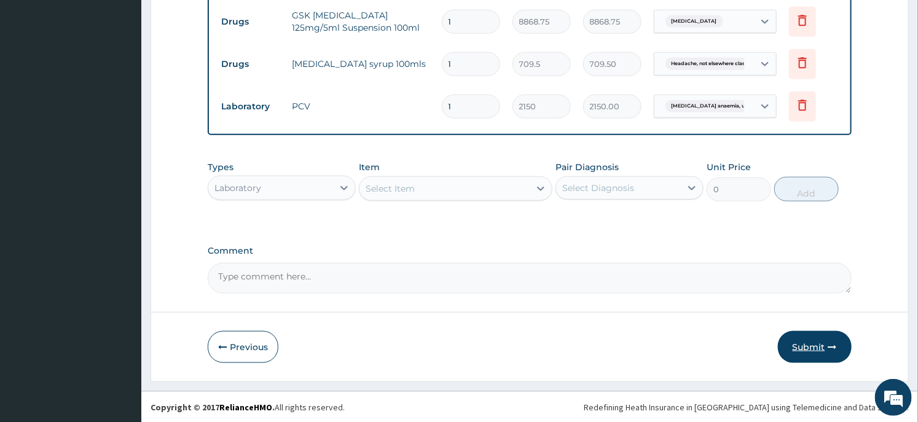
click at [810, 359] on button "Submit" at bounding box center [815, 347] width 74 height 32
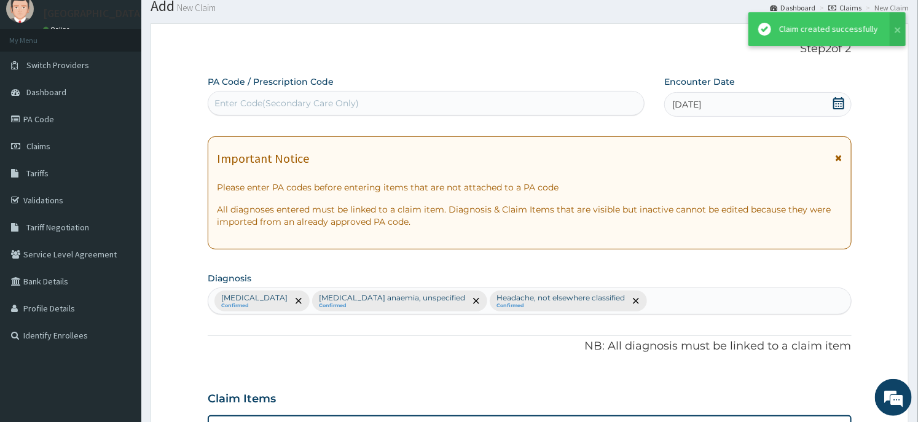
scroll to position [581, 0]
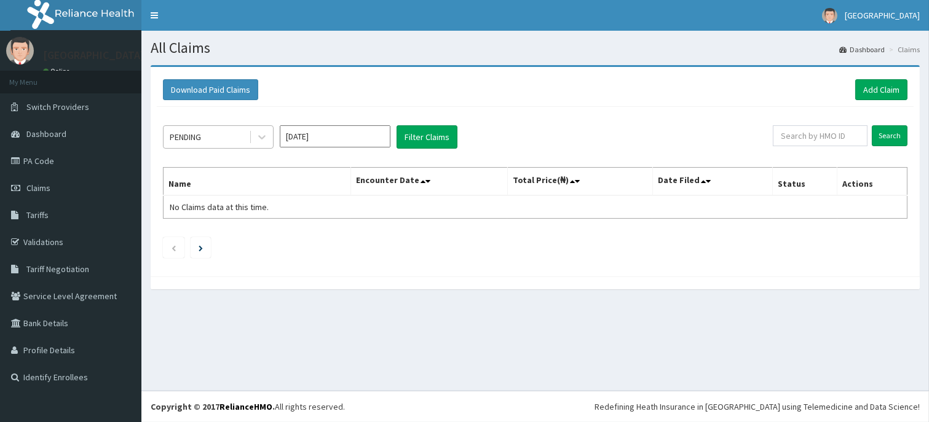
drag, startPoint x: 0, startPoint y: 0, endPoint x: 226, endPoint y: 135, distance: 263.5
click at [226, 135] on div "PENDING" at bounding box center [205, 137] width 85 height 20
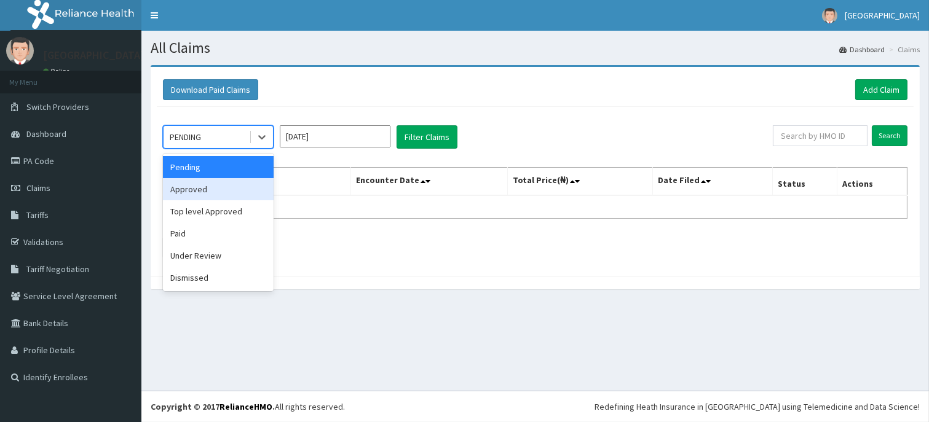
click at [205, 191] on div "Approved" at bounding box center [218, 189] width 111 height 22
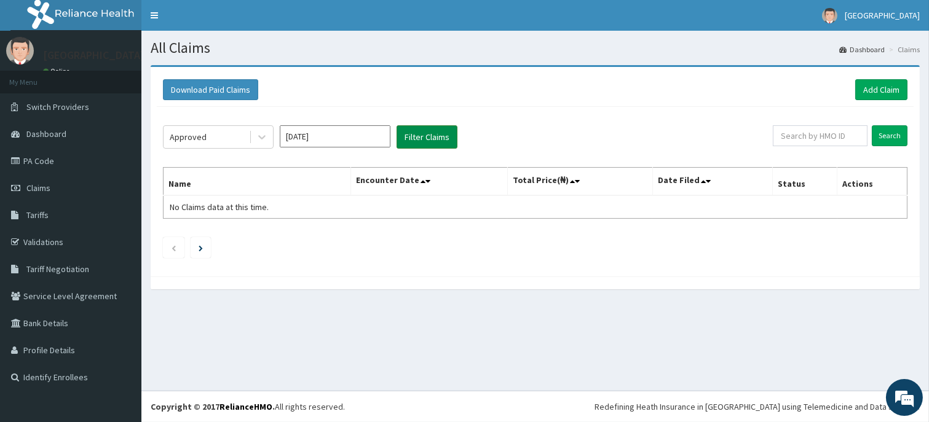
click at [409, 142] on button "Filter Claims" at bounding box center [426, 136] width 61 height 23
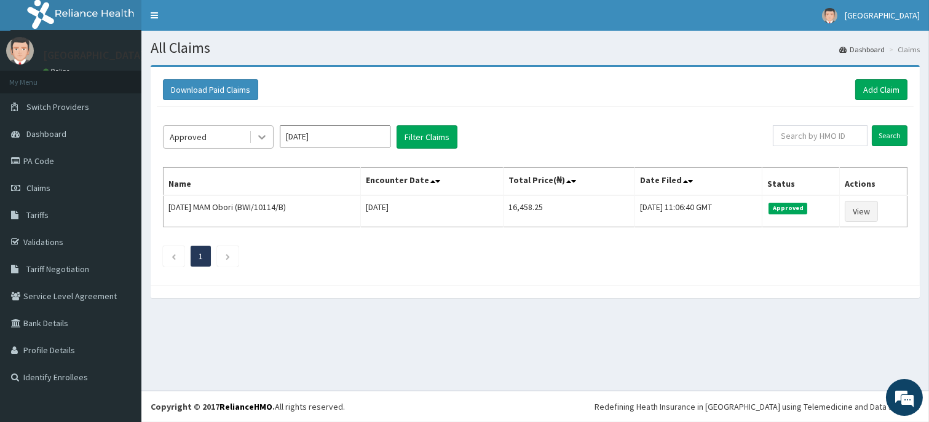
click at [259, 130] on div at bounding box center [262, 137] width 22 height 22
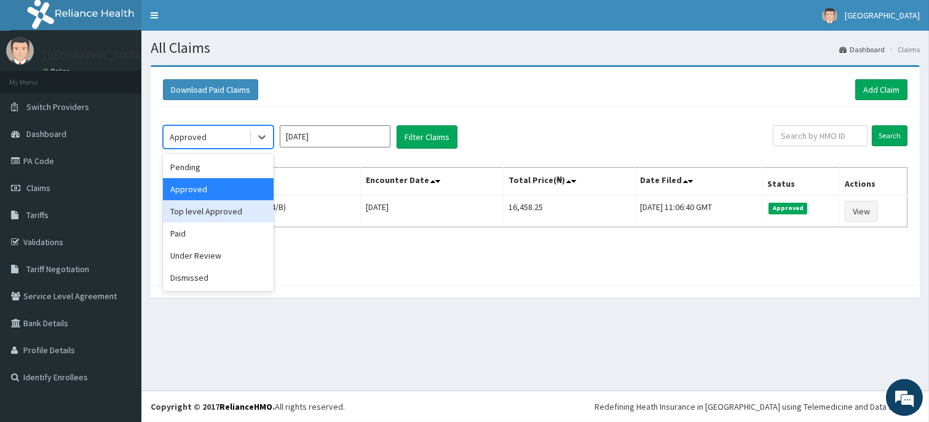
click at [215, 219] on div "Top level Approved" at bounding box center [218, 211] width 111 height 22
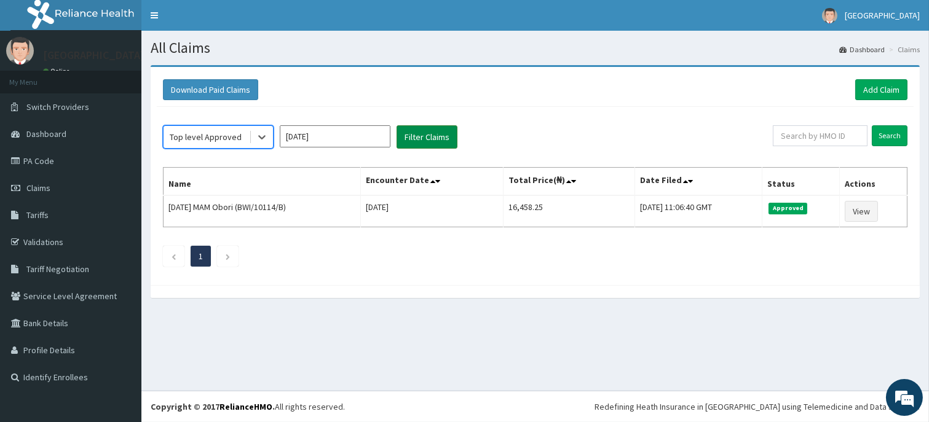
click at [422, 140] on button "Filter Claims" at bounding box center [426, 136] width 61 height 23
click at [256, 144] on div at bounding box center [262, 137] width 22 height 22
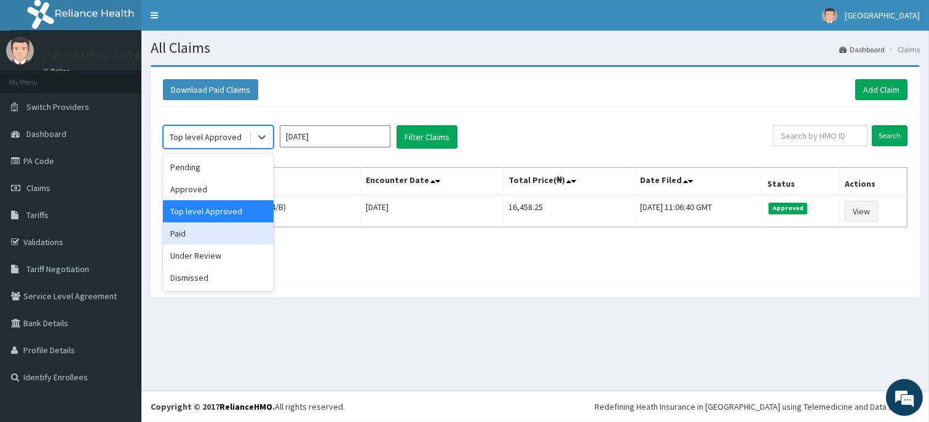
click at [216, 230] on div "Paid" at bounding box center [218, 233] width 111 height 22
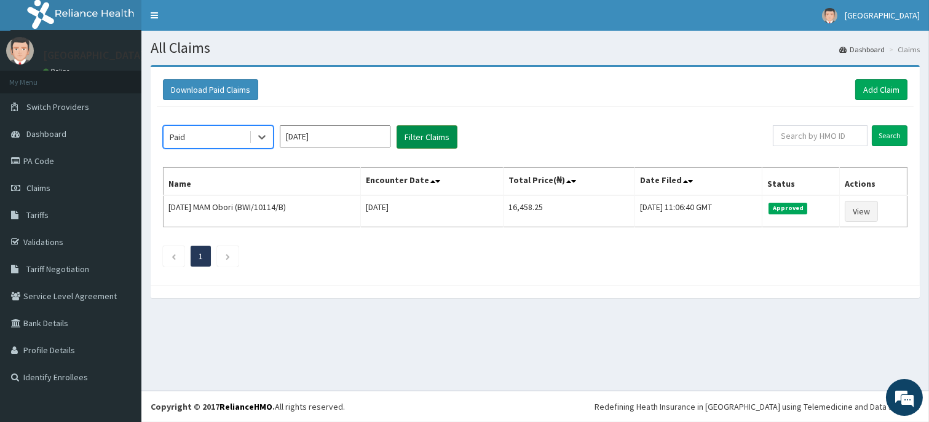
click at [431, 145] on button "Filter Claims" at bounding box center [426, 136] width 61 height 23
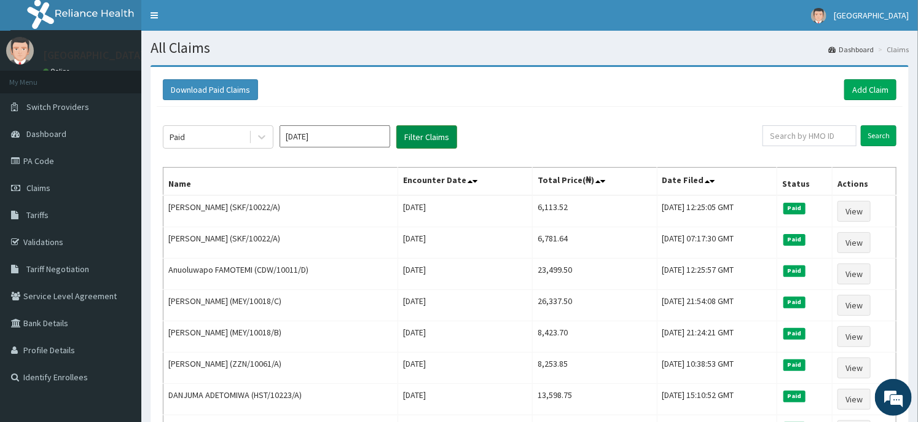
click at [431, 145] on button "Filter Claims" at bounding box center [426, 136] width 61 height 23
